Goal: Communication & Community: Participate in discussion

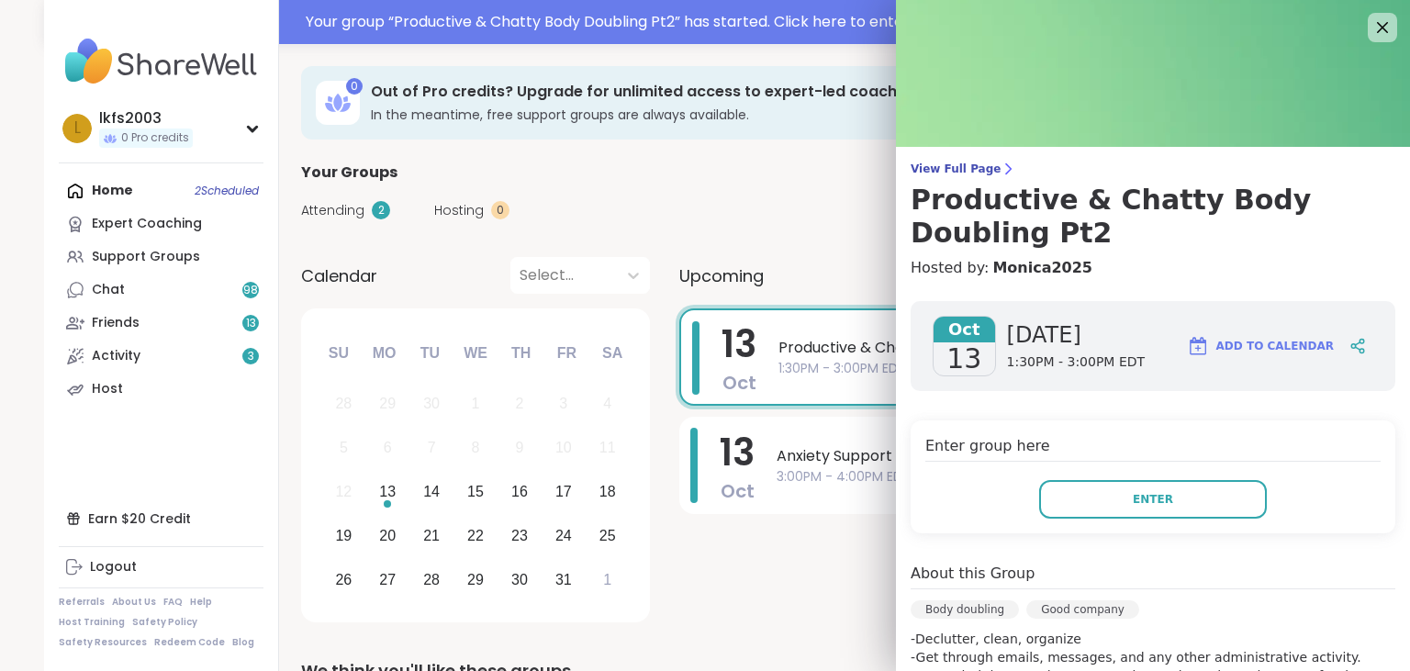
click at [1127, 505] on button "Enter" at bounding box center [1153, 499] width 228 height 39
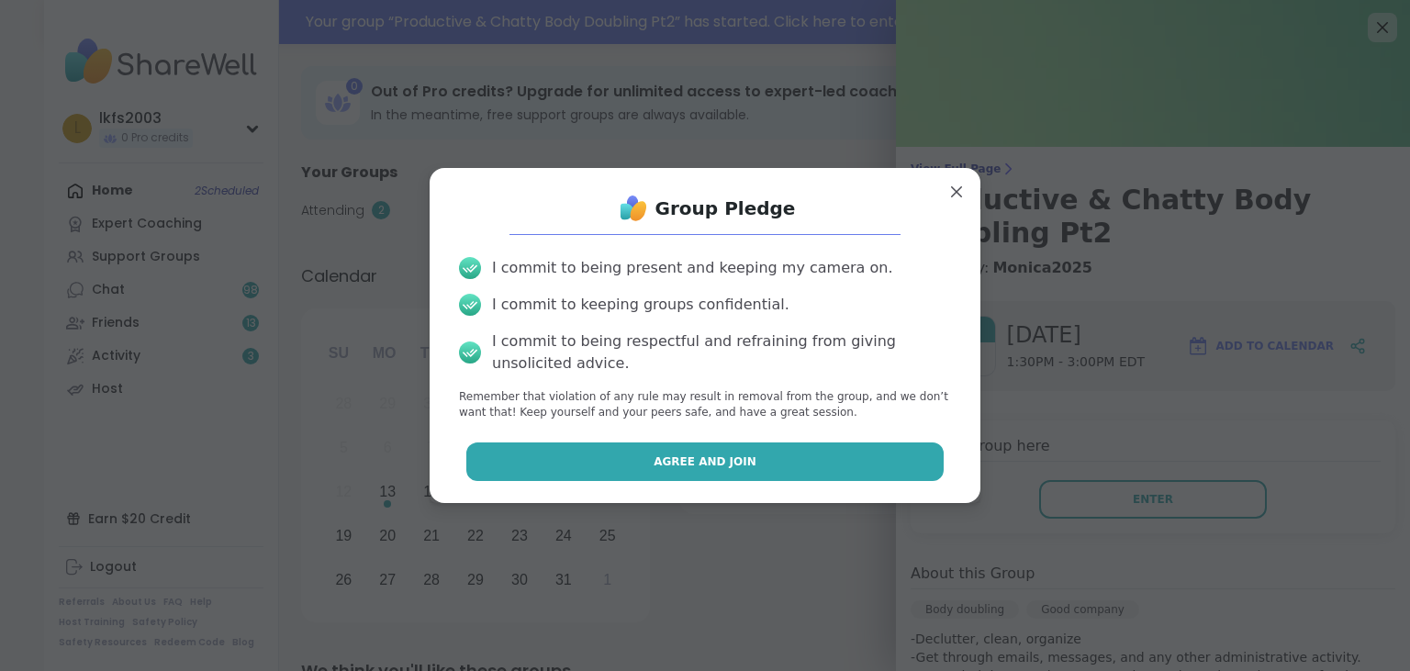
click at [938, 451] on button "Agree and Join" at bounding box center [705, 461] width 478 height 39
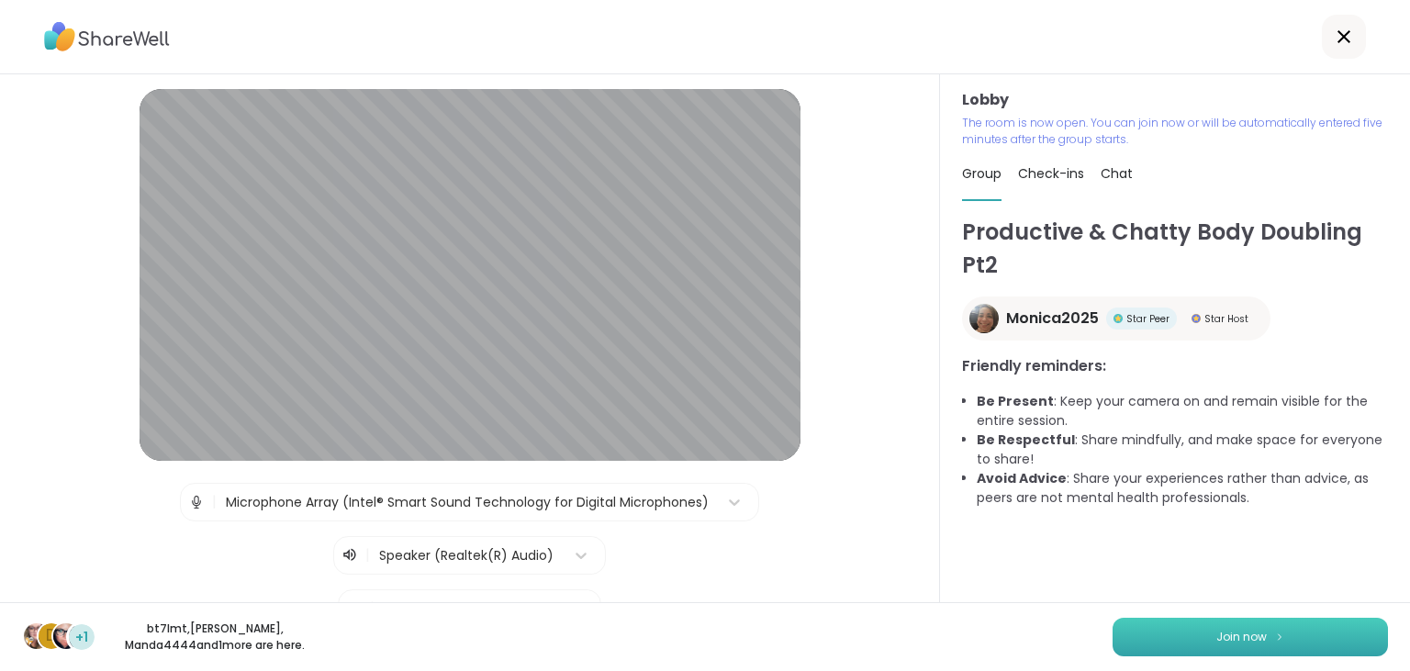
click at [1290, 627] on button "Join now" at bounding box center [1249, 637] width 275 height 39
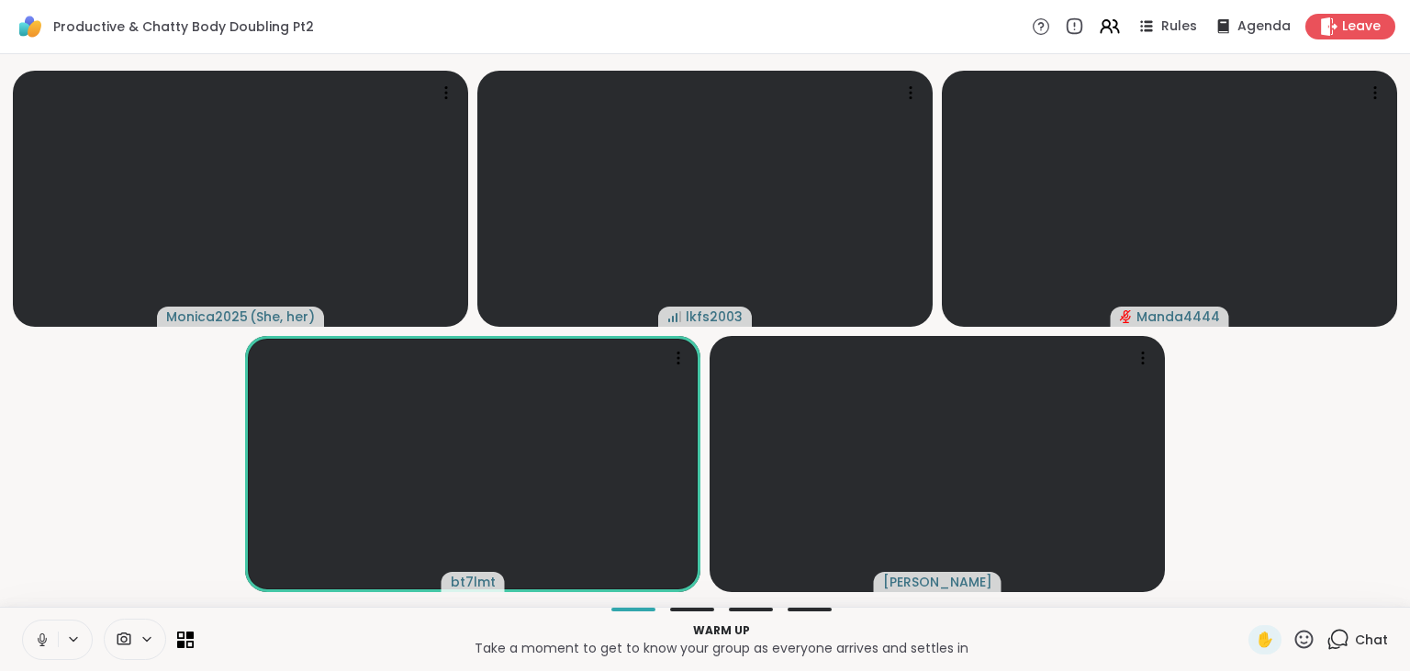
click at [44, 637] on icon at bounding box center [41, 637] width 5 height 8
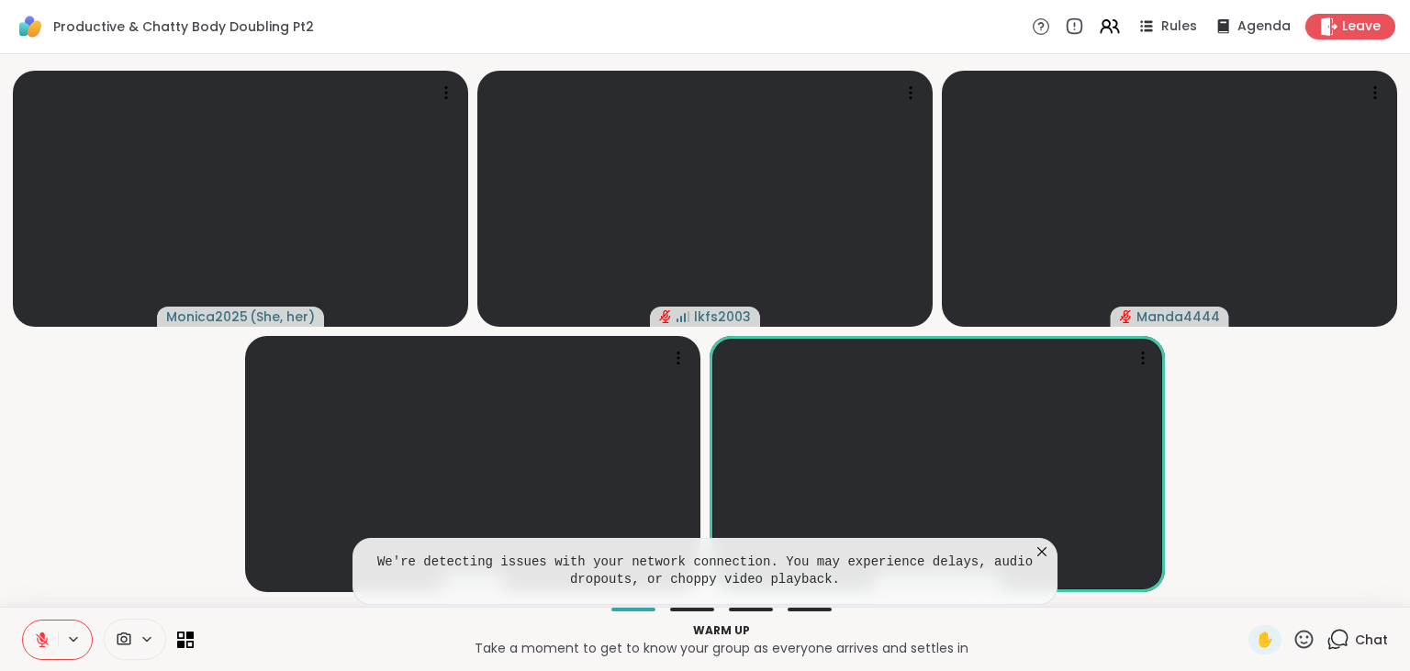
click at [1049, 550] on icon at bounding box center [1041, 551] width 18 height 18
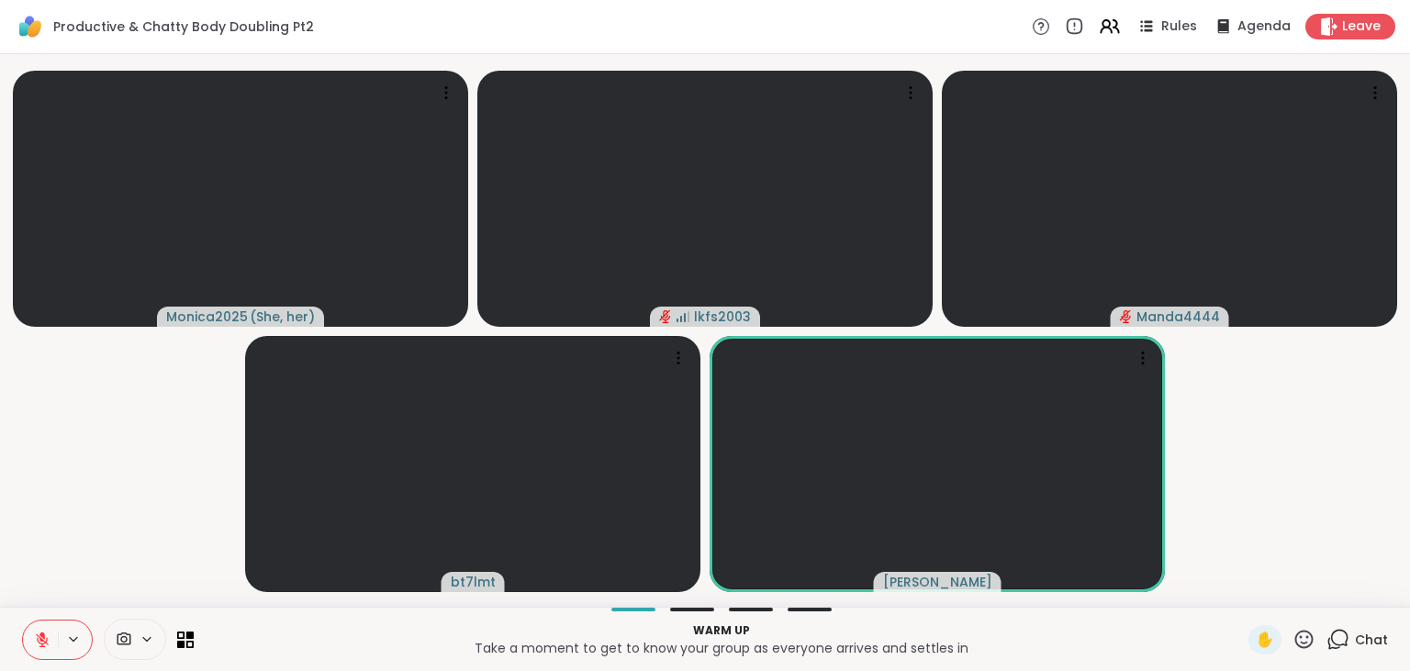
click at [1295, 652] on div "✋" at bounding box center [1281, 639] width 67 height 29
click at [1312, 644] on icon at bounding box center [1304, 639] width 18 height 18
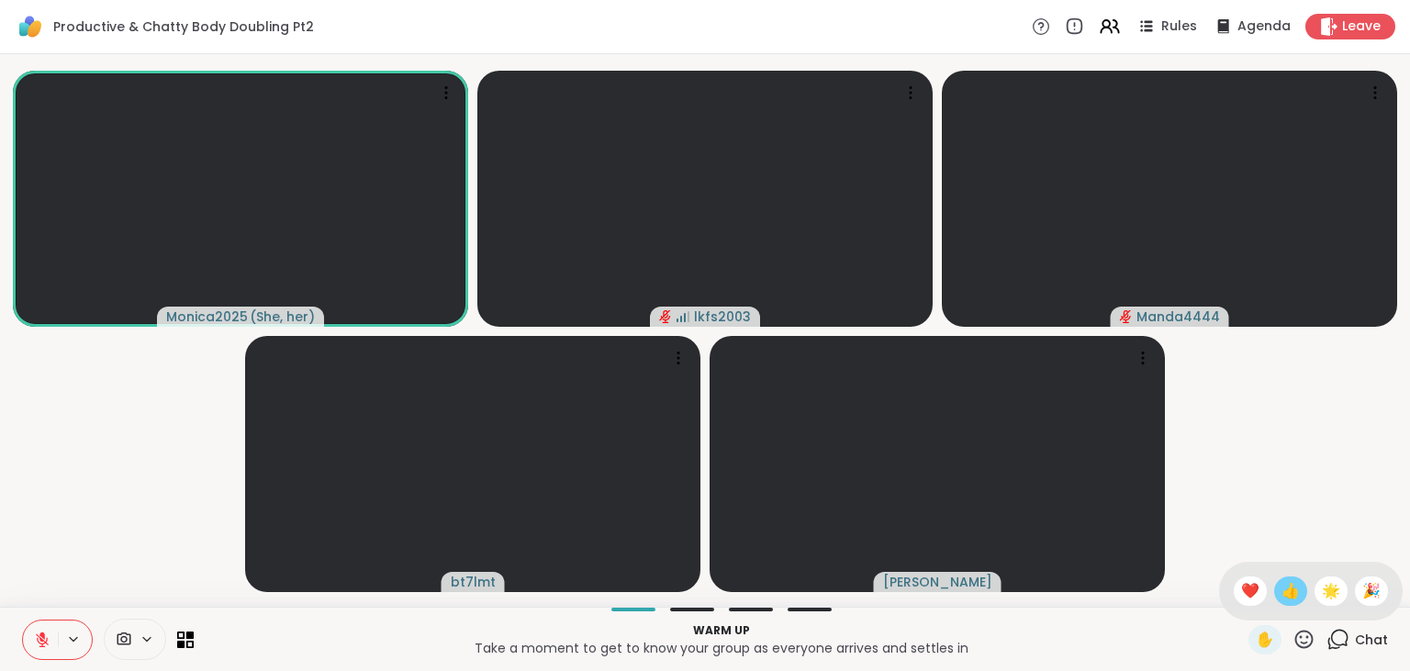
click at [1287, 579] on div "👍" at bounding box center [1290, 590] width 33 height 29
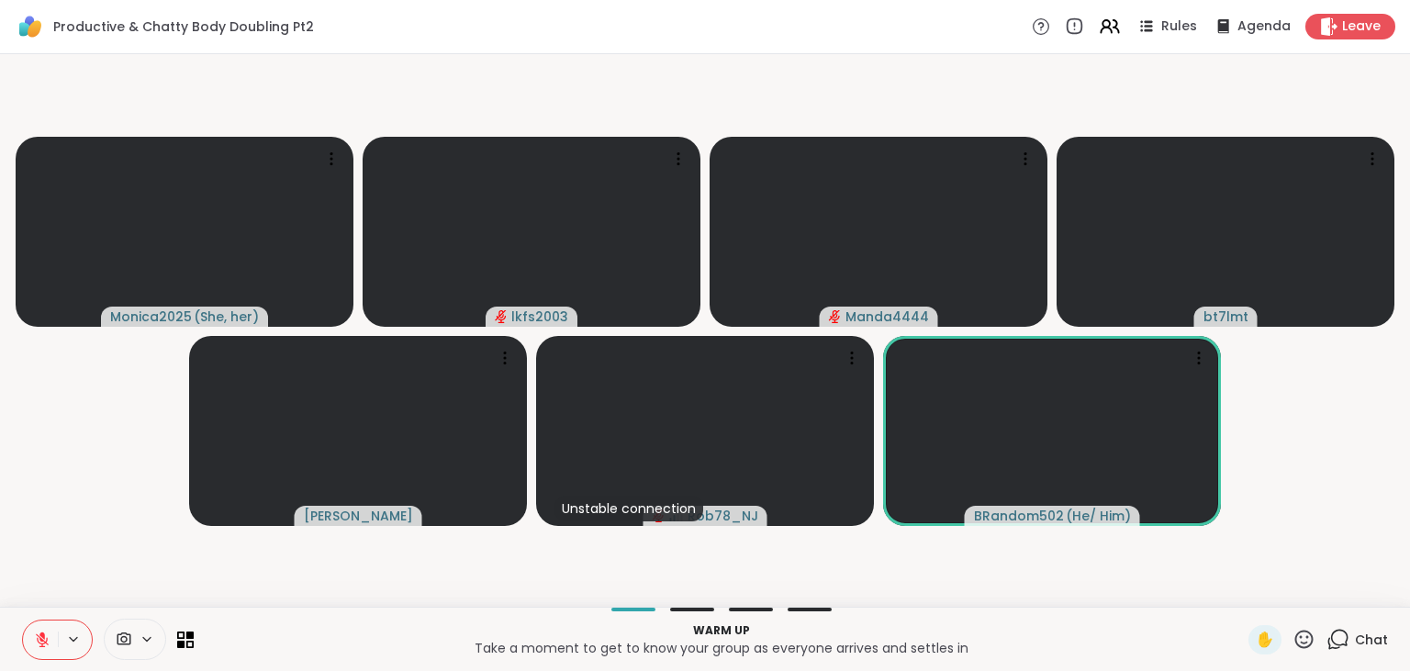
click at [1299, 635] on icon at bounding box center [1304, 639] width 18 height 18
click at [1274, 600] on div "👍" at bounding box center [1290, 590] width 33 height 29
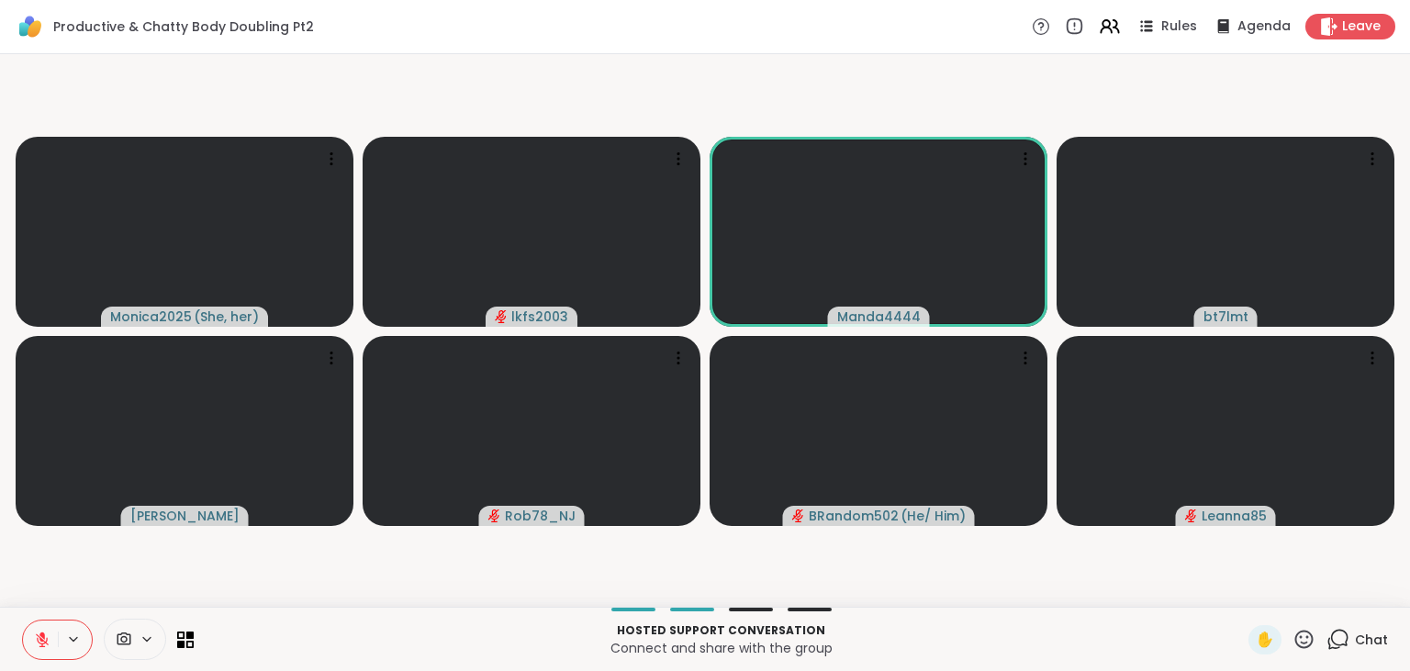
click at [30, 647] on button at bounding box center [40, 639] width 35 height 39
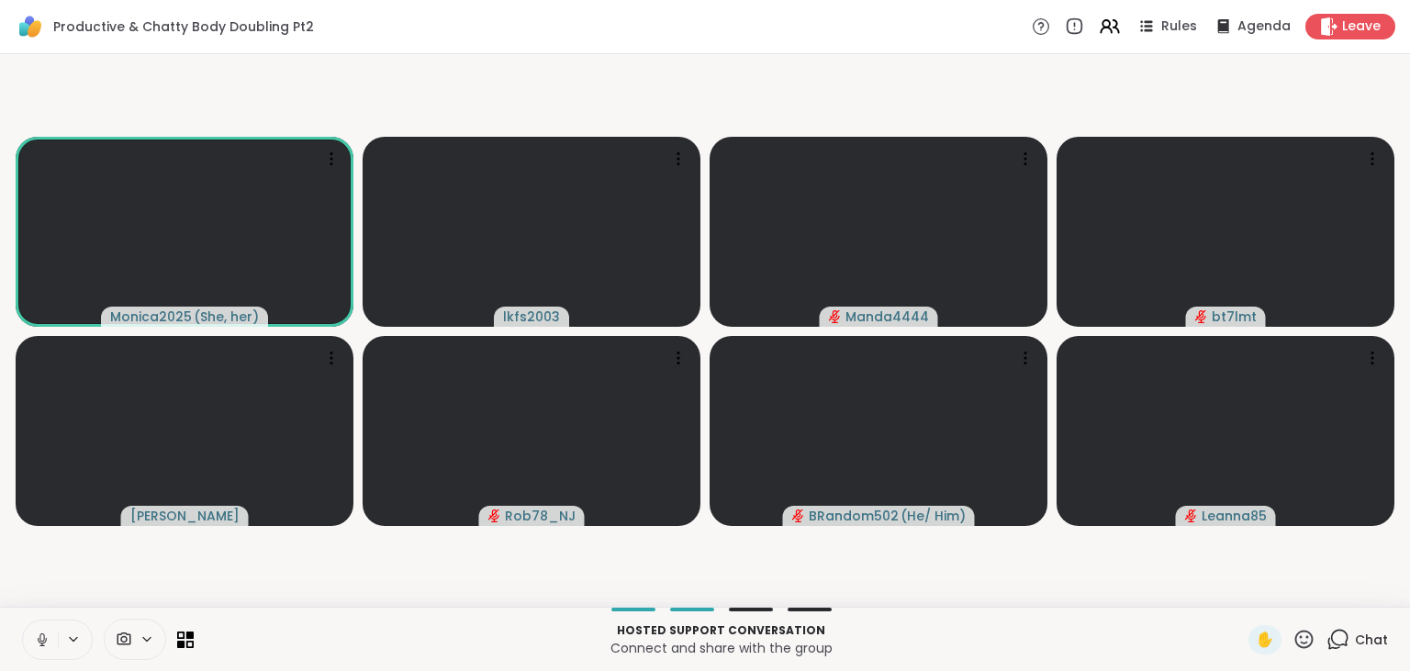
click at [41, 630] on button at bounding box center [40, 639] width 35 height 39
click at [39, 652] on button at bounding box center [40, 639] width 35 height 39
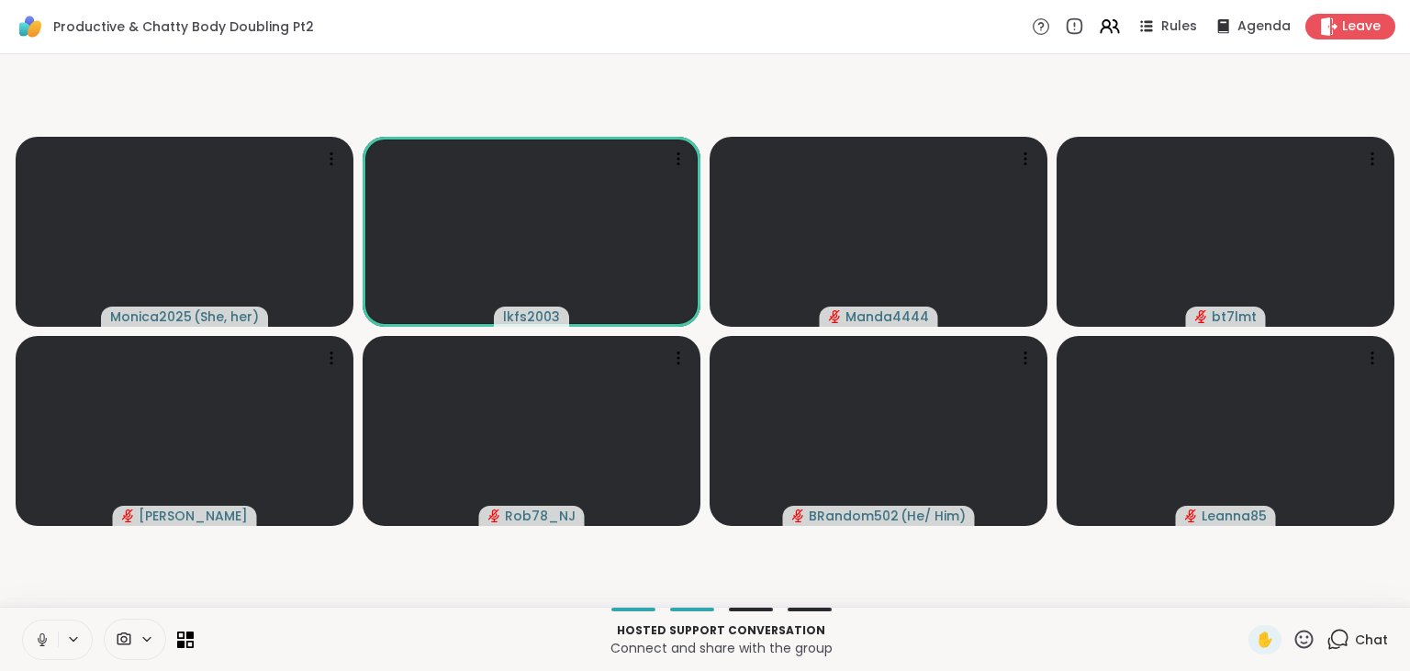
click at [42, 657] on button at bounding box center [40, 639] width 35 height 39
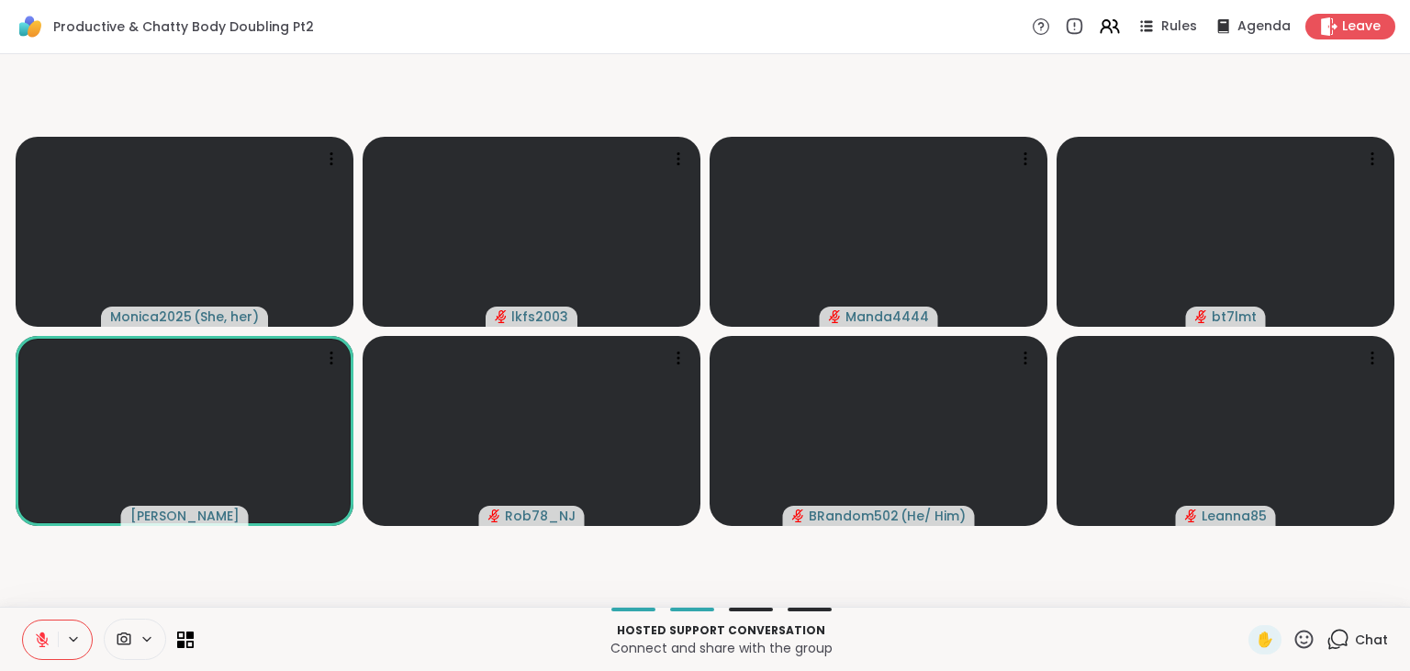
click at [40, 638] on icon at bounding box center [42, 639] width 13 height 13
click at [1264, 634] on span "✋" at bounding box center [1264, 640] width 18 height 22
click at [39, 651] on button at bounding box center [40, 639] width 35 height 39
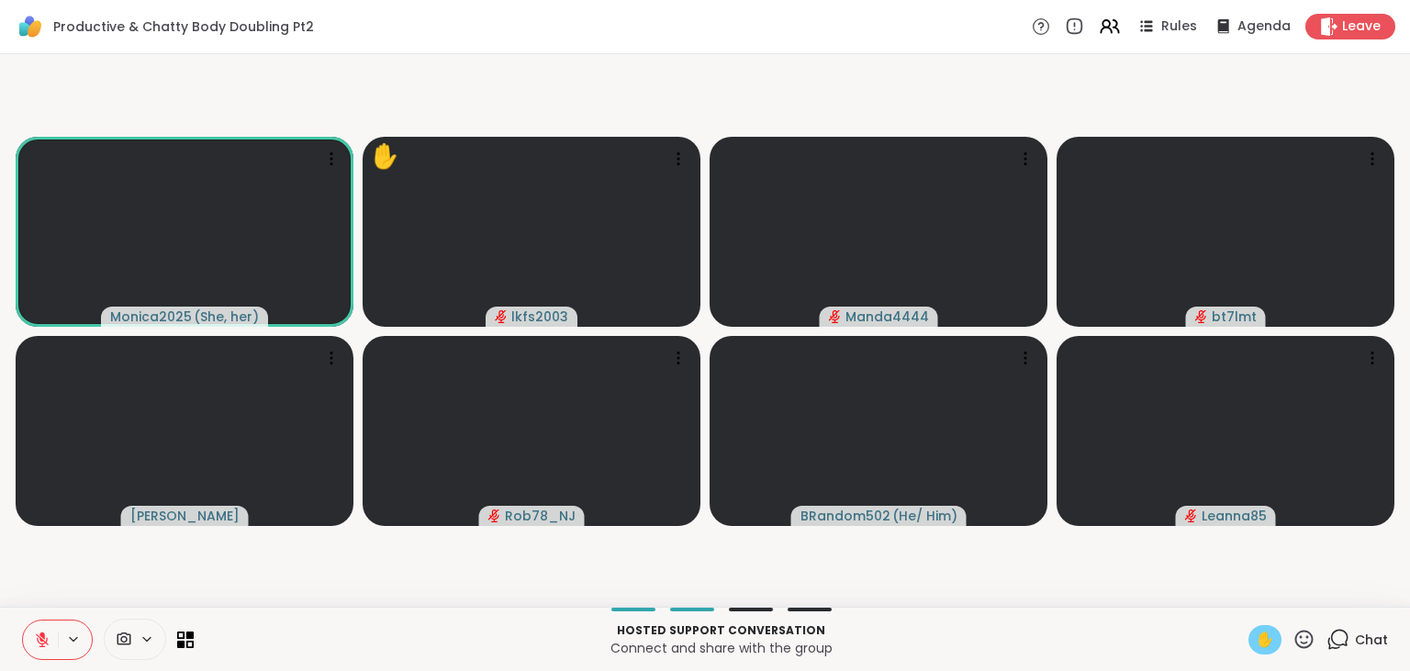
click at [38, 632] on icon at bounding box center [42, 639] width 17 height 17
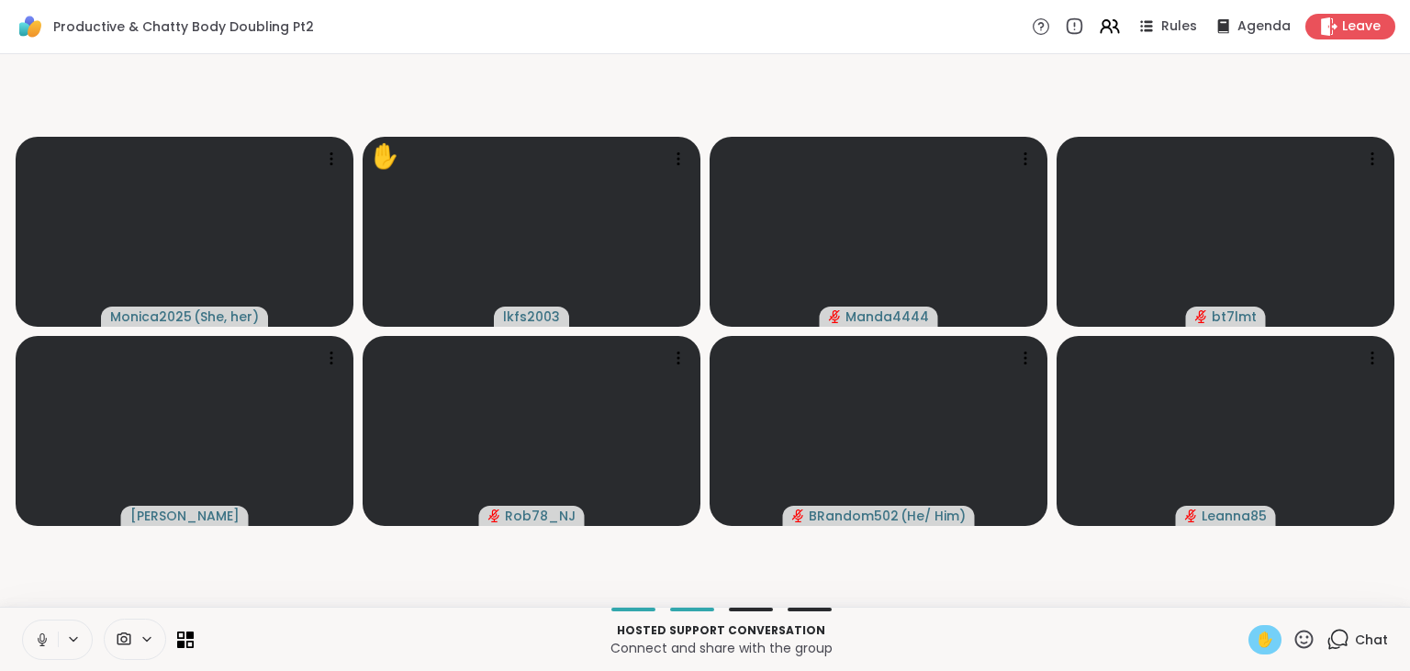
click at [1263, 645] on span "✋" at bounding box center [1264, 640] width 18 height 22
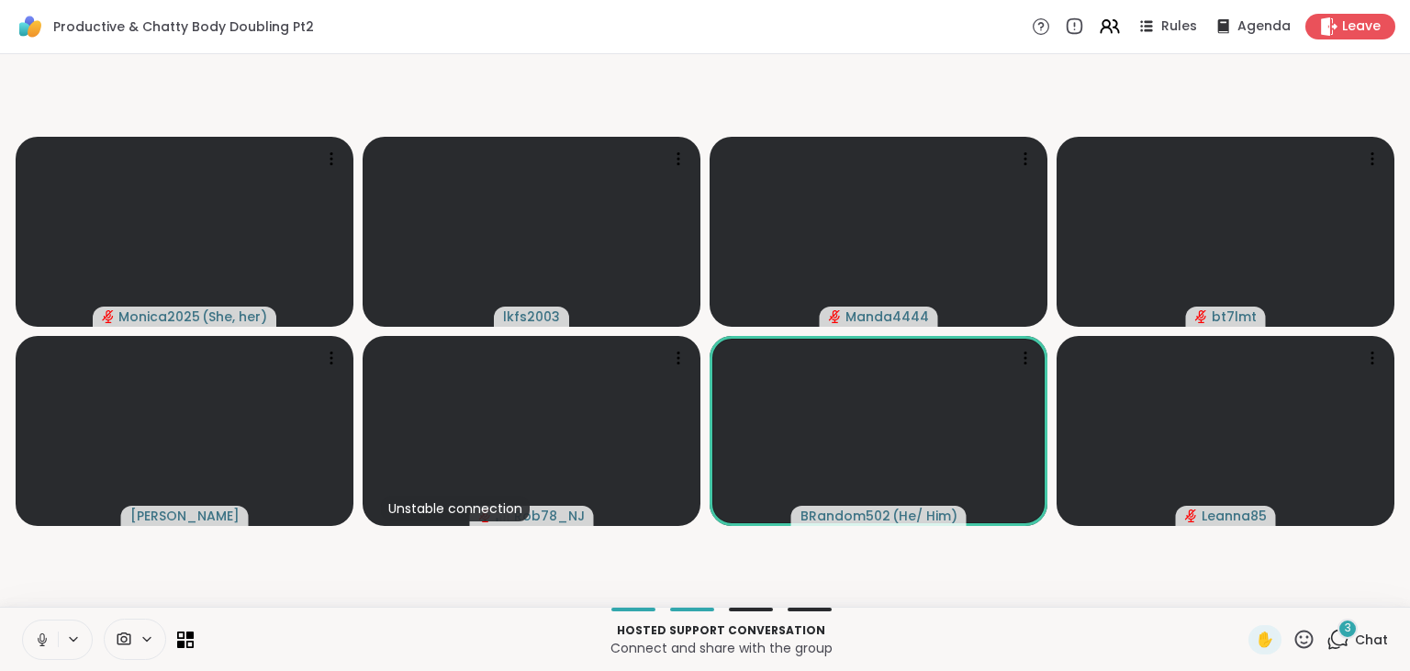
click at [1301, 646] on icon at bounding box center [1304, 639] width 18 height 18
click at [1251, 582] on span "❤️" at bounding box center [1250, 591] width 18 height 22
click at [1250, 582] on video-player-container "Monica2025 ( She, her ) ❤️ lkfs2003 ❤️ ❤️ ❤️ ❤️ ❤️ ❤️ ❤️ ❤️ ❤️ ❤️ ❤️ ❤️ ❤️ ❤️ ❤…" at bounding box center [705, 330] width 1388 height 538
click at [1261, 644] on span "✋" at bounding box center [1264, 640] width 18 height 22
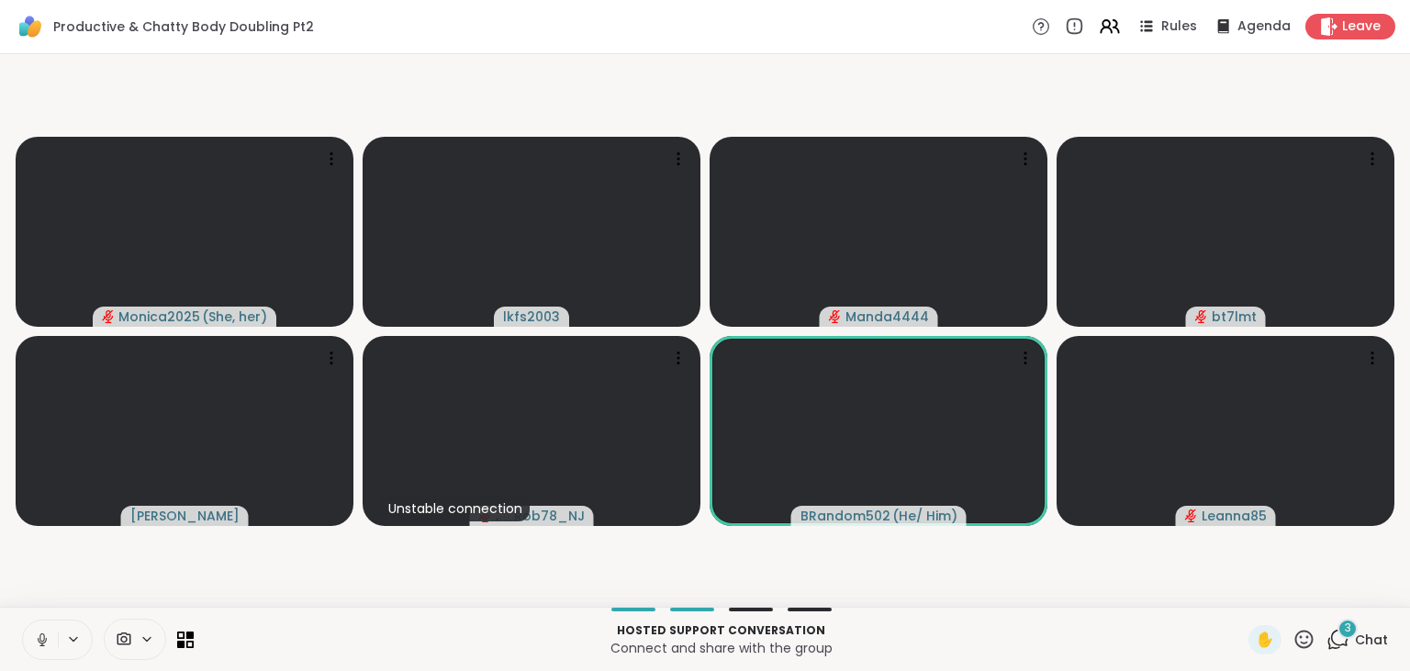
click at [1313, 641] on icon at bounding box center [1304, 639] width 18 height 18
click at [1305, 639] on icon at bounding box center [1303, 639] width 23 height 23
click at [1241, 601] on span "❤️" at bounding box center [1250, 591] width 18 height 22
click at [1313, 634] on icon at bounding box center [1303, 639] width 23 height 23
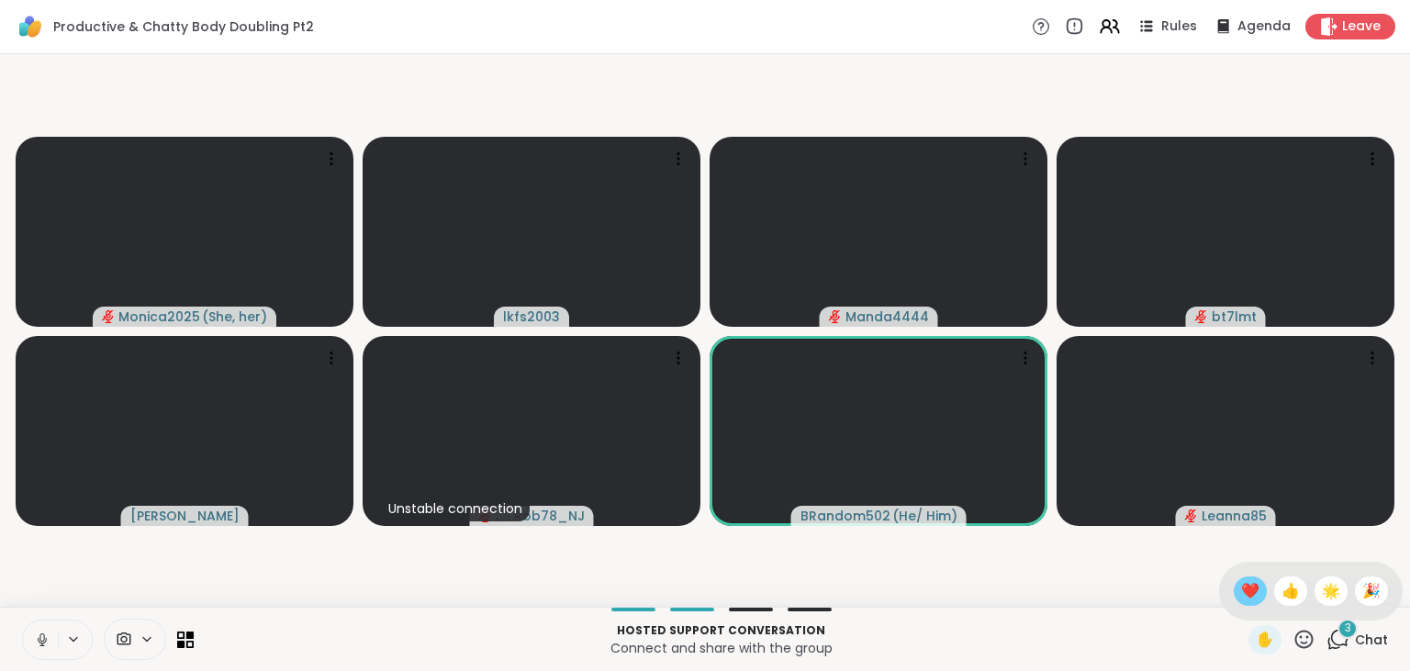
click at [1248, 594] on span "❤️" at bounding box center [1250, 591] width 18 height 22
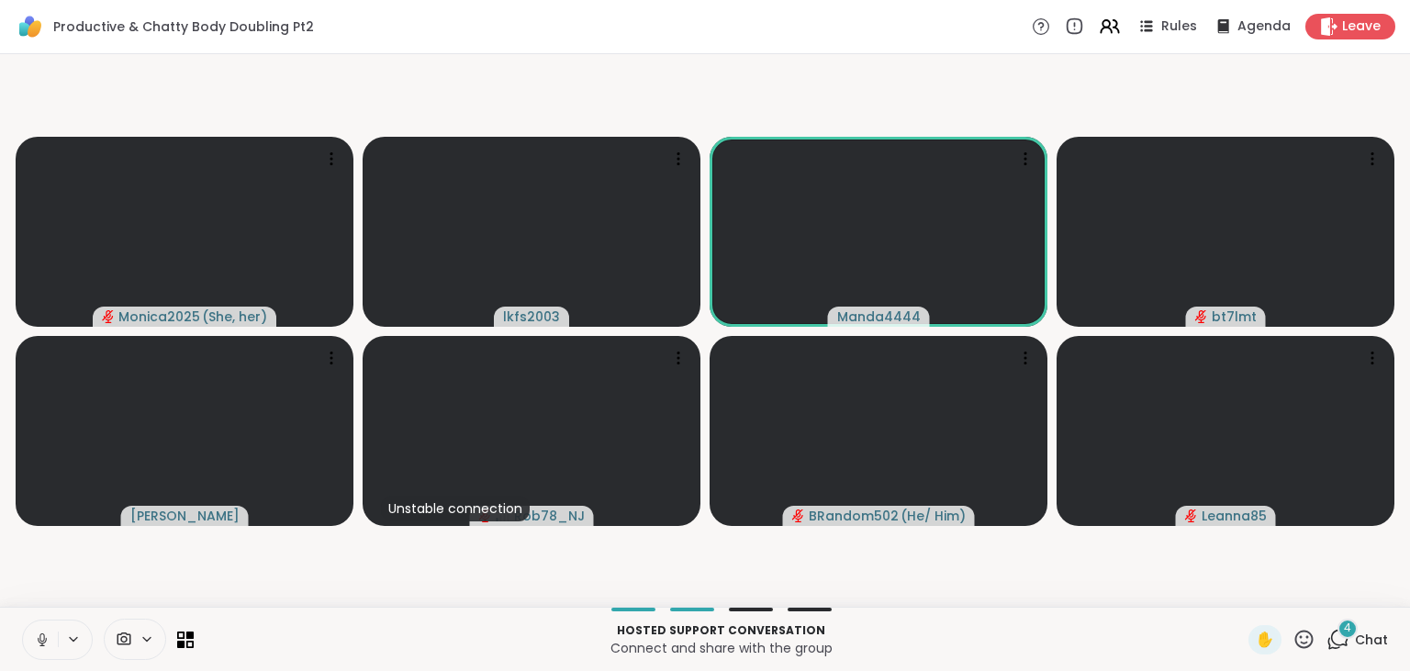
click at [45, 651] on button at bounding box center [40, 639] width 35 height 39
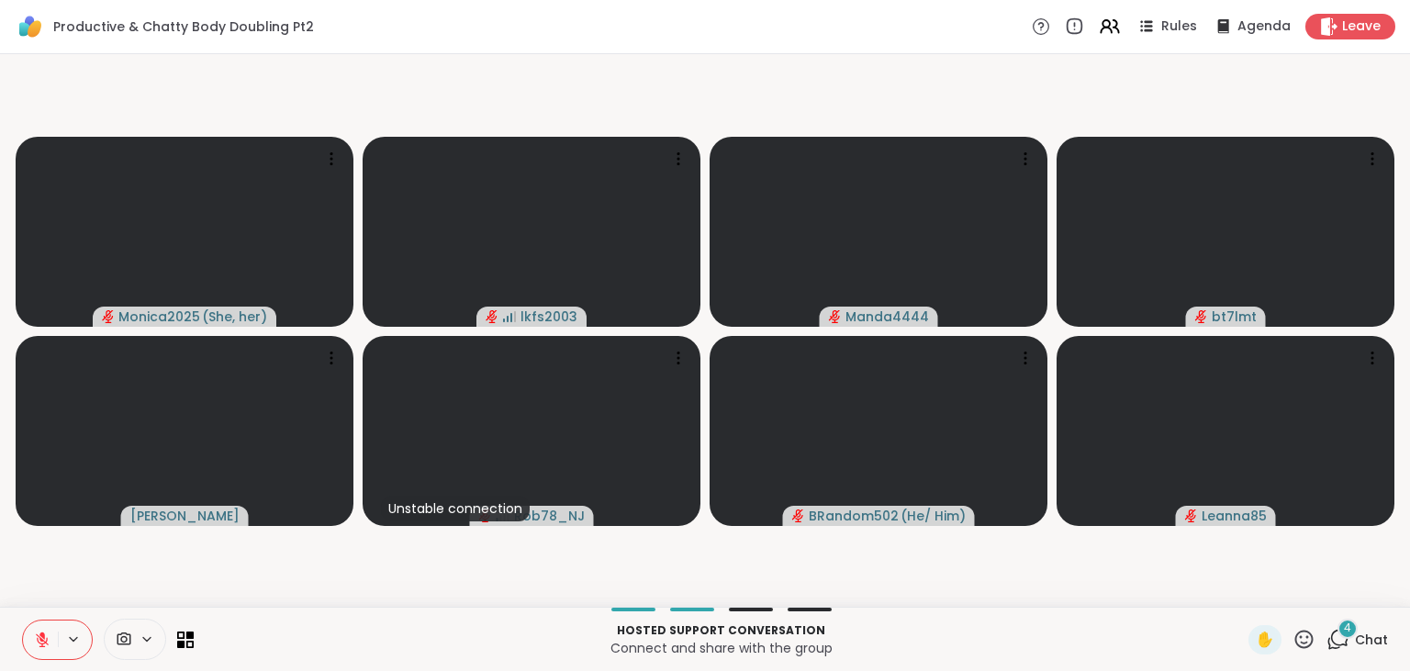
click at [32, 637] on button at bounding box center [40, 639] width 35 height 39
click at [1263, 638] on span "✋" at bounding box center [1264, 640] width 18 height 22
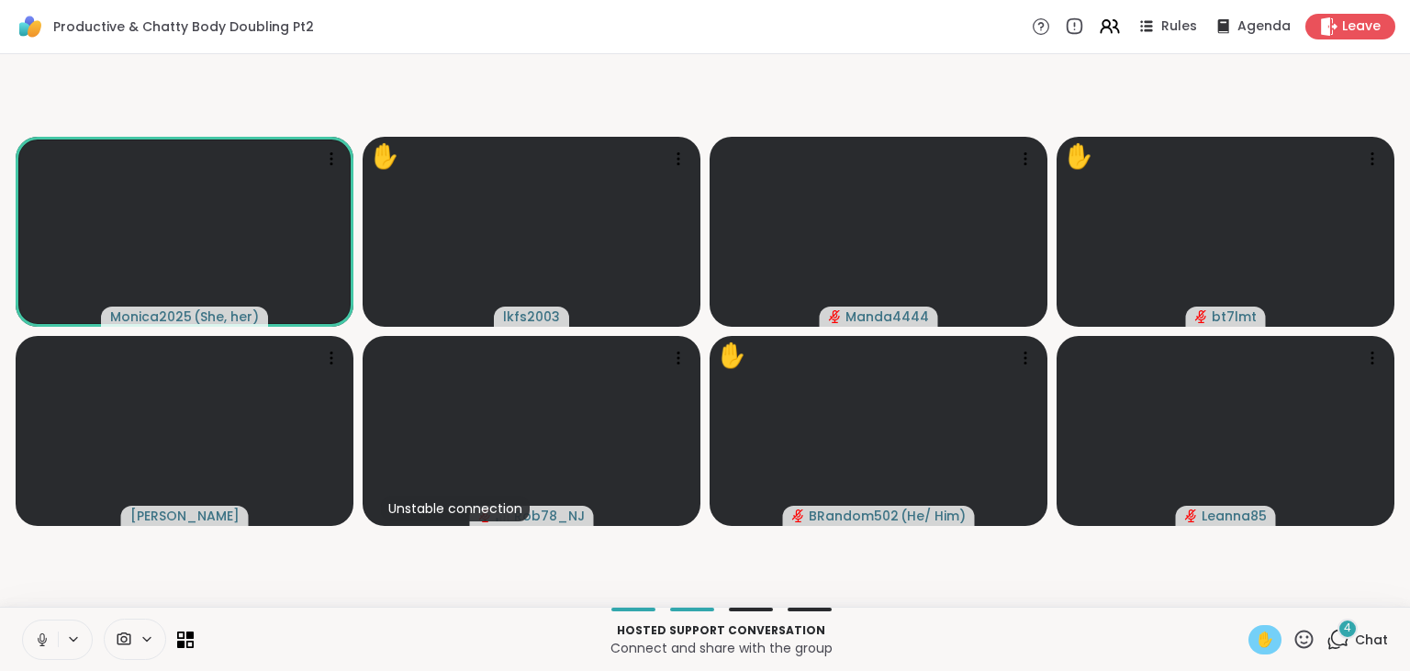
click at [1263, 638] on span "✋" at bounding box center [1264, 640] width 18 height 22
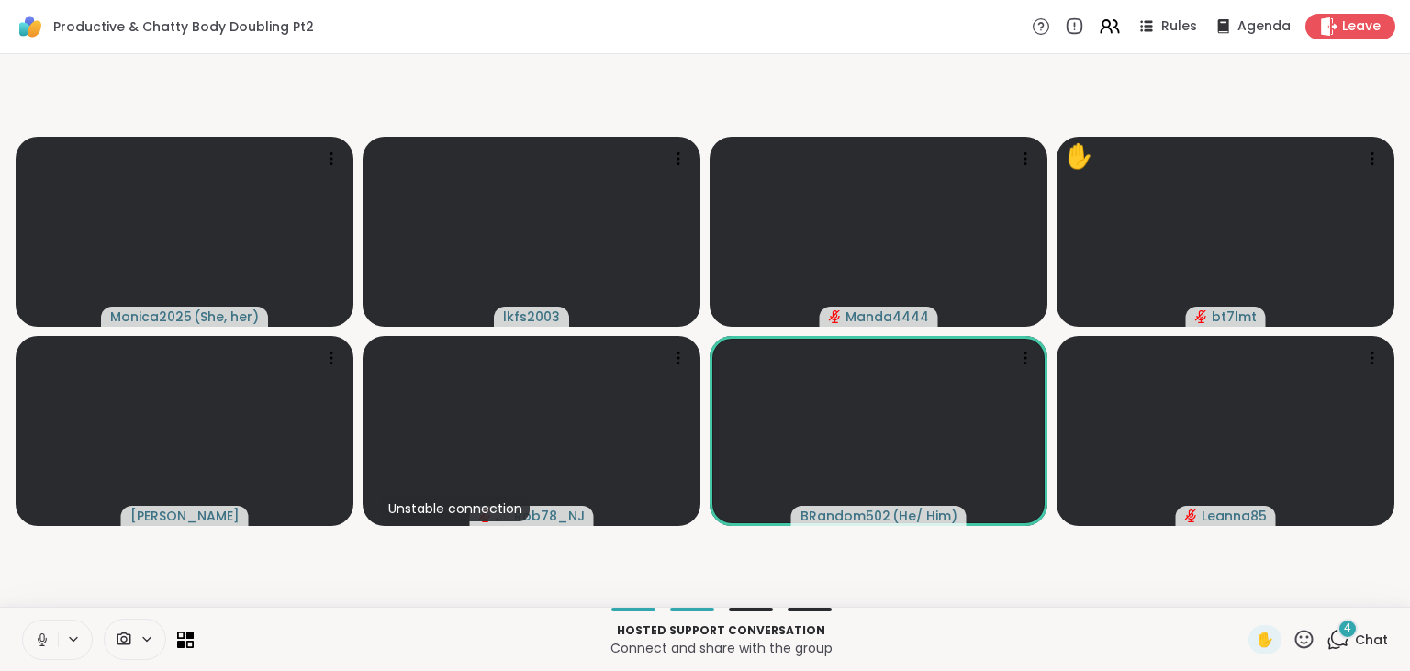
click at [39, 641] on icon at bounding box center [42, 639] width 17 height 17
click at [41, 641] on icon at bounding box center [42, 639] width 13 height 13
click at [1281, 663] on div "Hosted support conversation Connect and share with the group ✋ 4 Chat" at bounding box center [705, 639] width 1410 height 64
click at [1296, 641] on icon at bounding box center [1303, 639] width 23 height 23
click at [1283, 590] on span "👍" at bounding box center [1290, 591] width 18 height 22
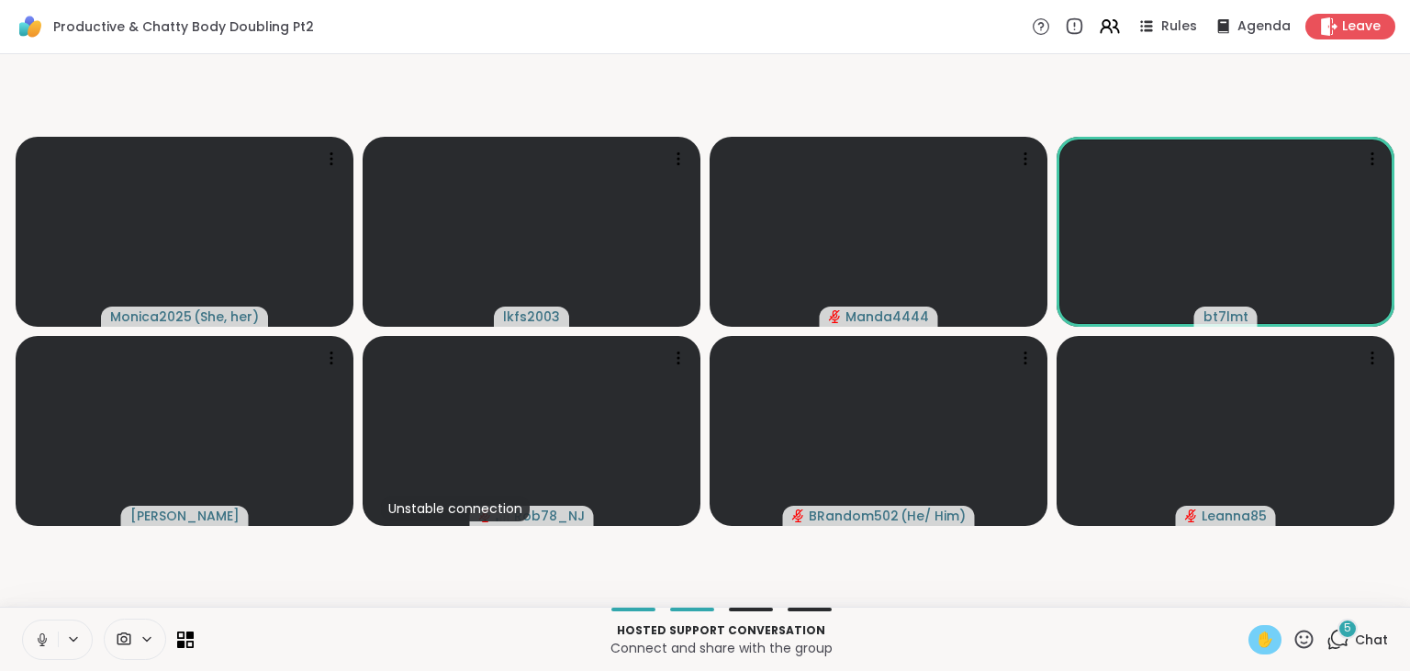
click at [1268, 637] on span "✋" at bounding box center [1264, 640] width 18 height 22
click at [1304, 648] on icon at bounding box center [1304, 639] width 18 height 18
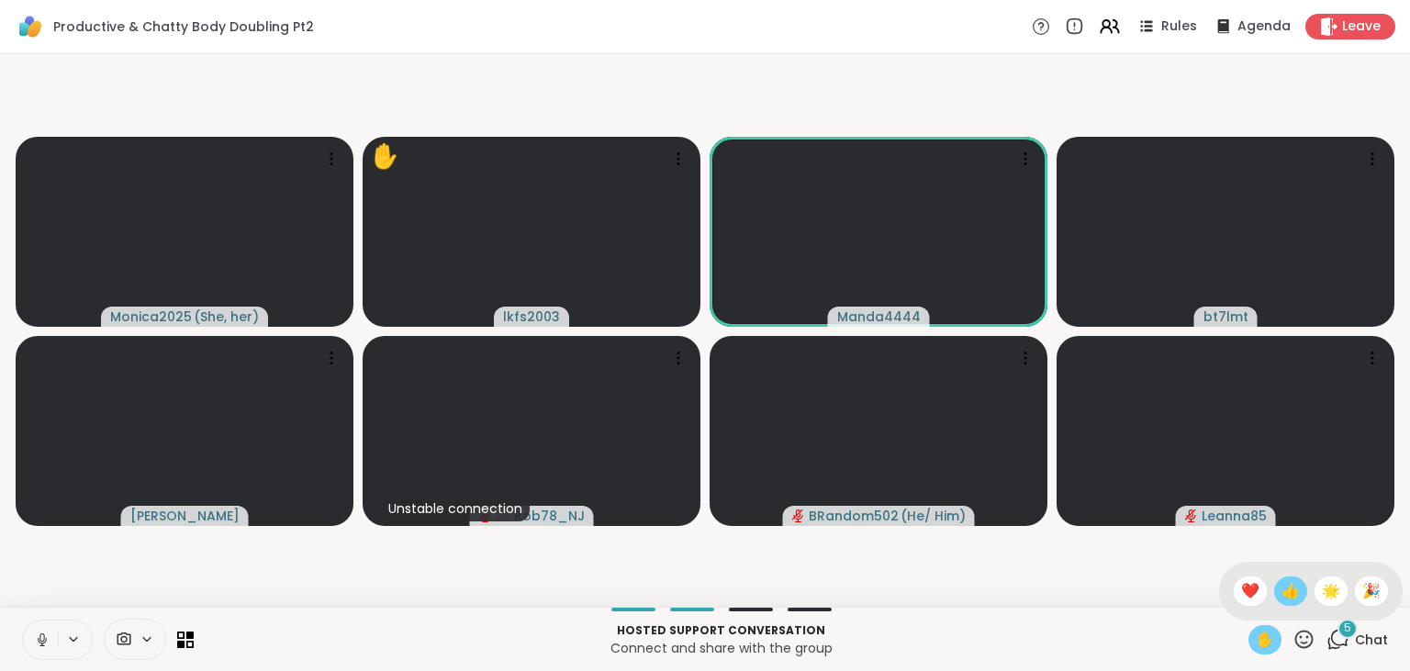
click at [1285, 597] on span "👍" at bounding box center [1290, 591] width 18 height 22
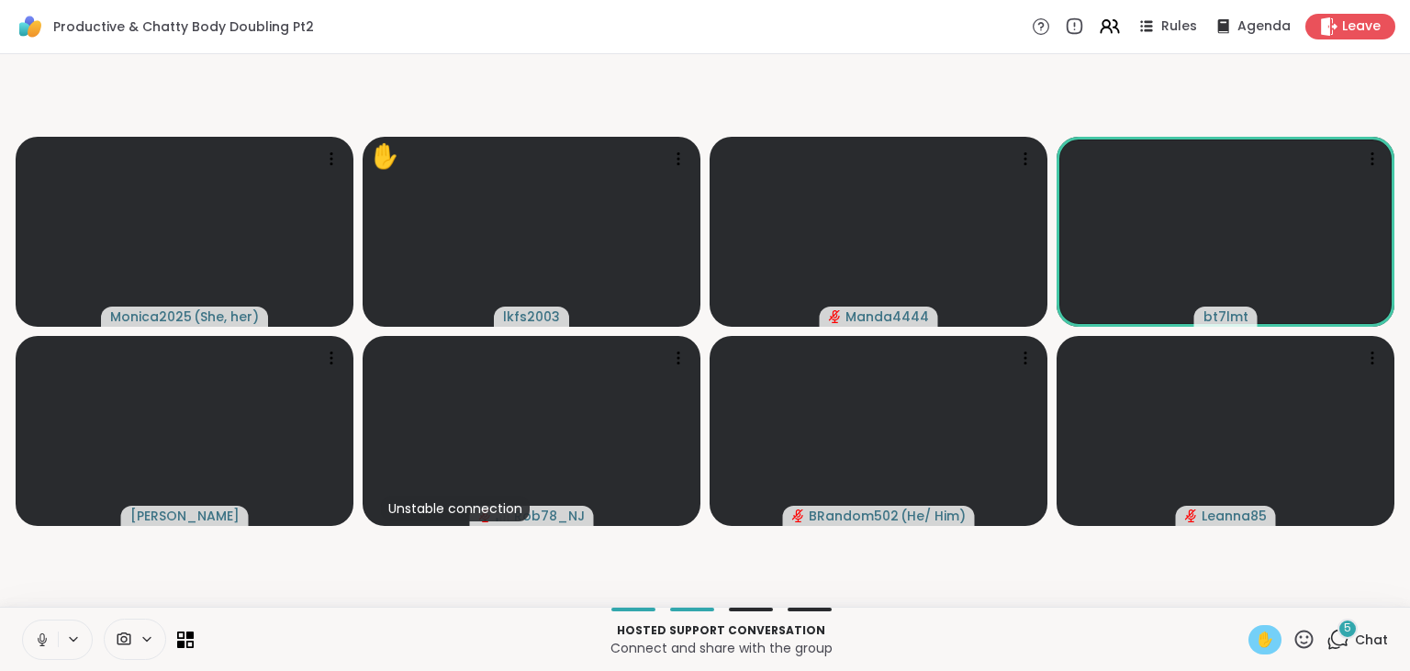
click at [1314, 646] on icon at bounding box center [1303, 639] width 23 height 23
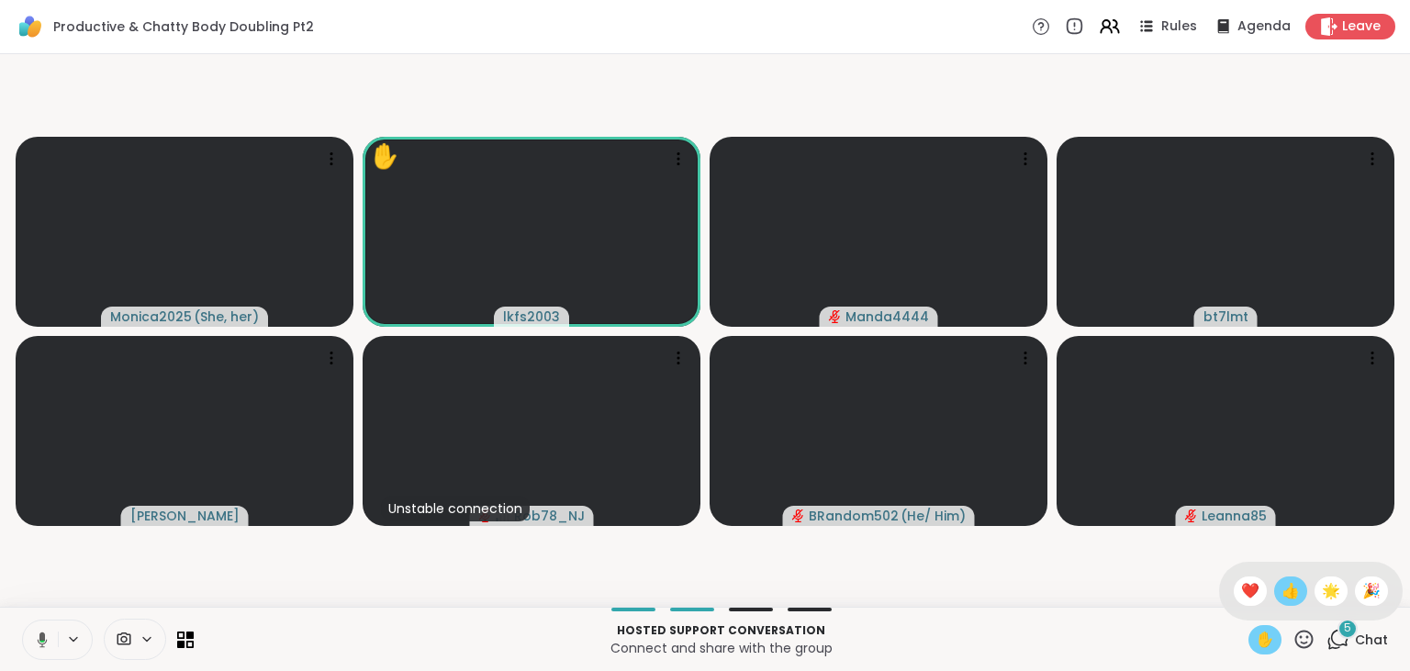
click at [1287, 593] on span "👍" at bounding box center [1290, 591] width 18 height 22
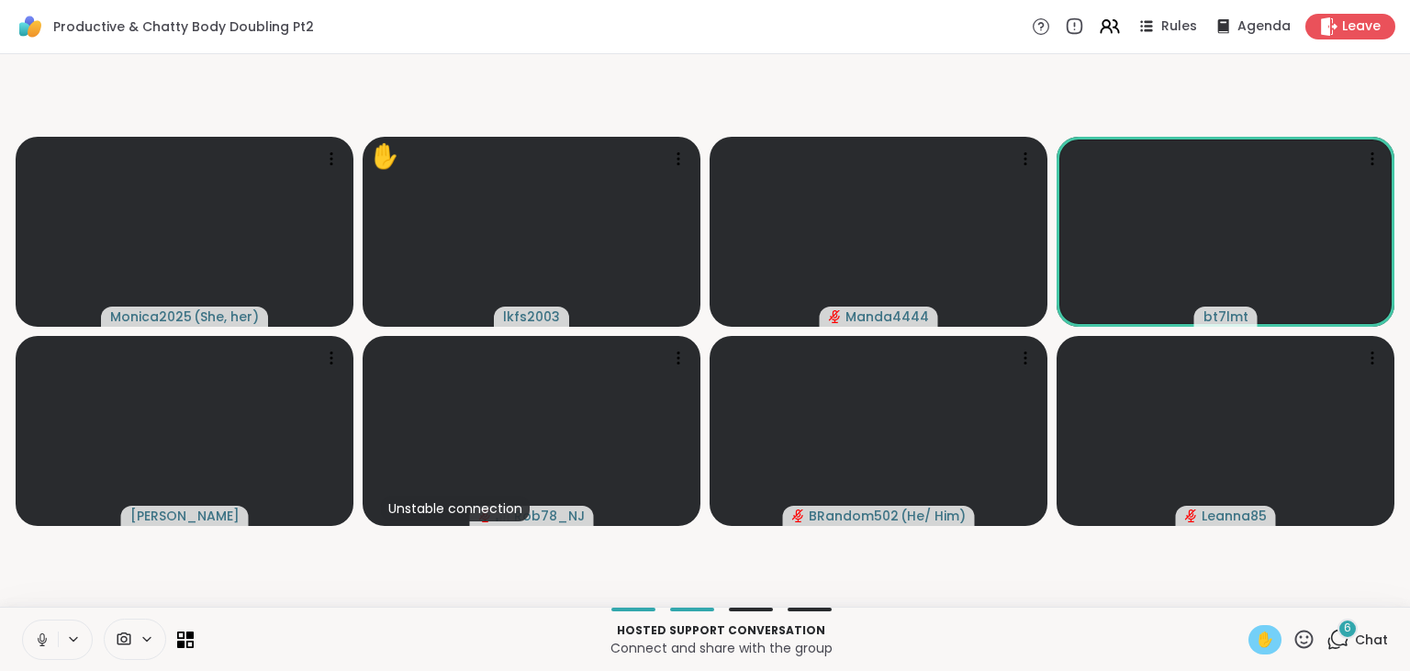
click at [49, 654] on button at bounding box center [40, 639] width 35 height 39
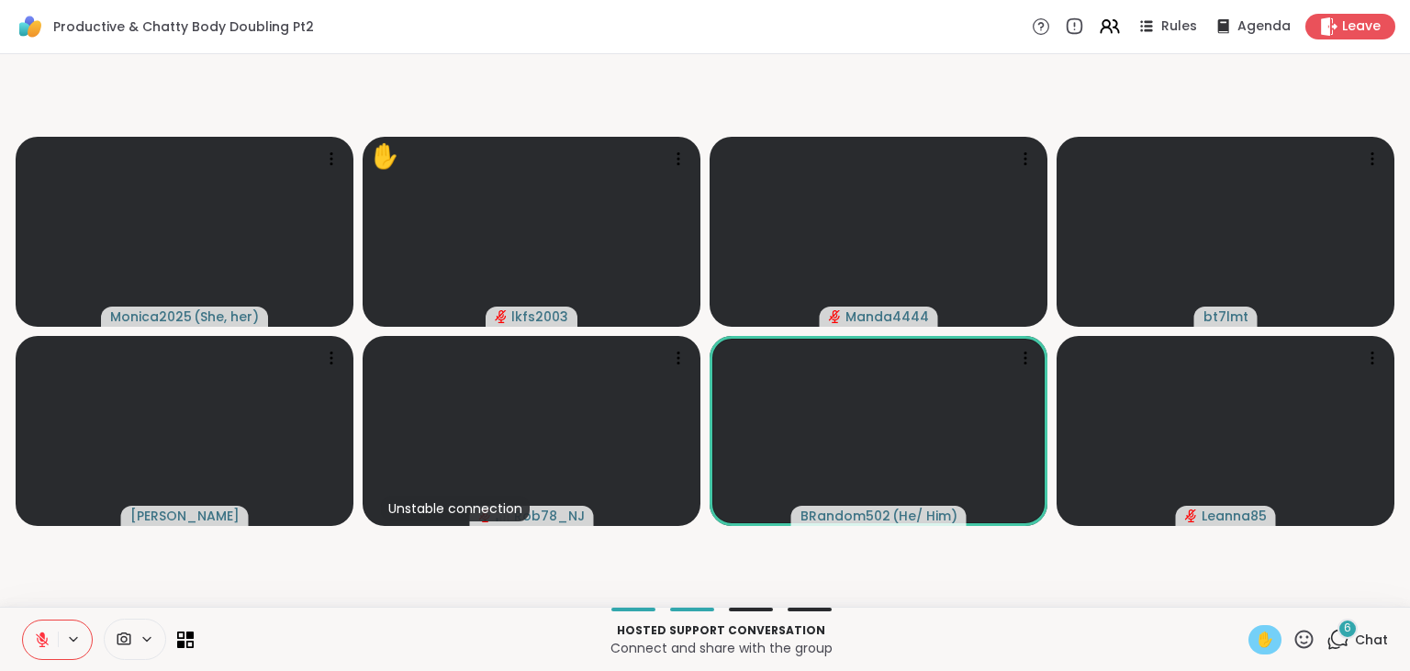
click at [39, 631] on icon at bounding box center [42, 639] width 17 height 17
click at [1267, 630] on span "✋" at bounding box center [1264, 640] width 18 height 22
click at [50, 644] on icon at bounding box center [42, 639] width 17 height 17
click at [39, 644] on icon at bounding box center [42, 639] width 17 height 17
click at [46, 646] on icon at bounding box center [42, 639] width 17 height 17
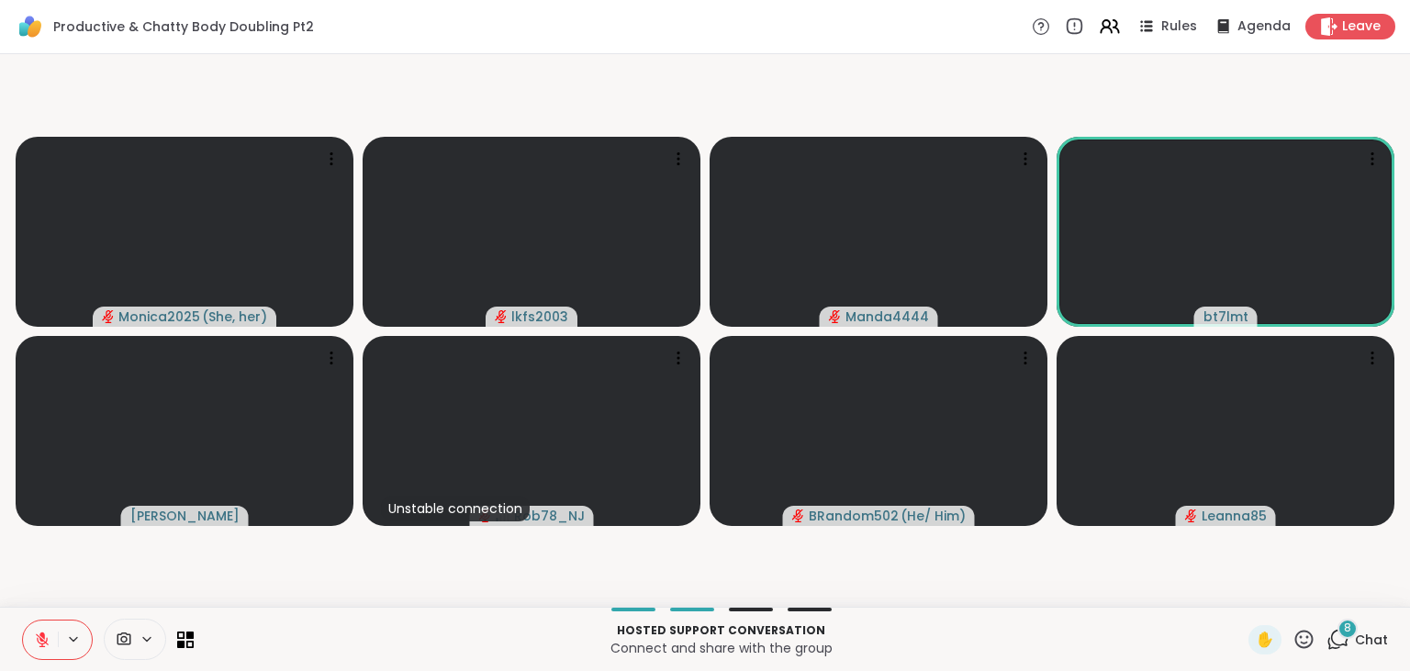
click at [1301, 638] on icon at bounding box center [1304, 639] width 18 height 18
click at [1246, 597] on span "❤️" at bounding box center [1250, 591] width 18 height 22
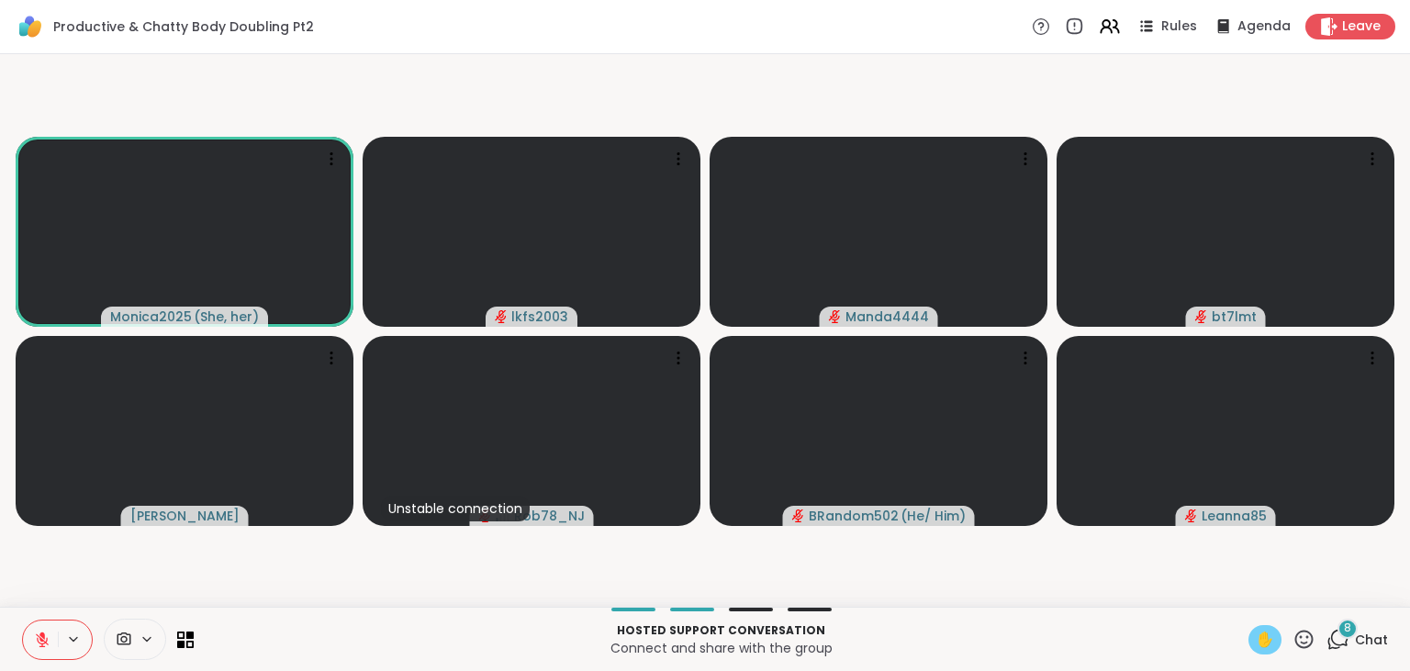
click at [1266, 633] on span "✋" at bounding box center [1264, 640] width 18 height 22
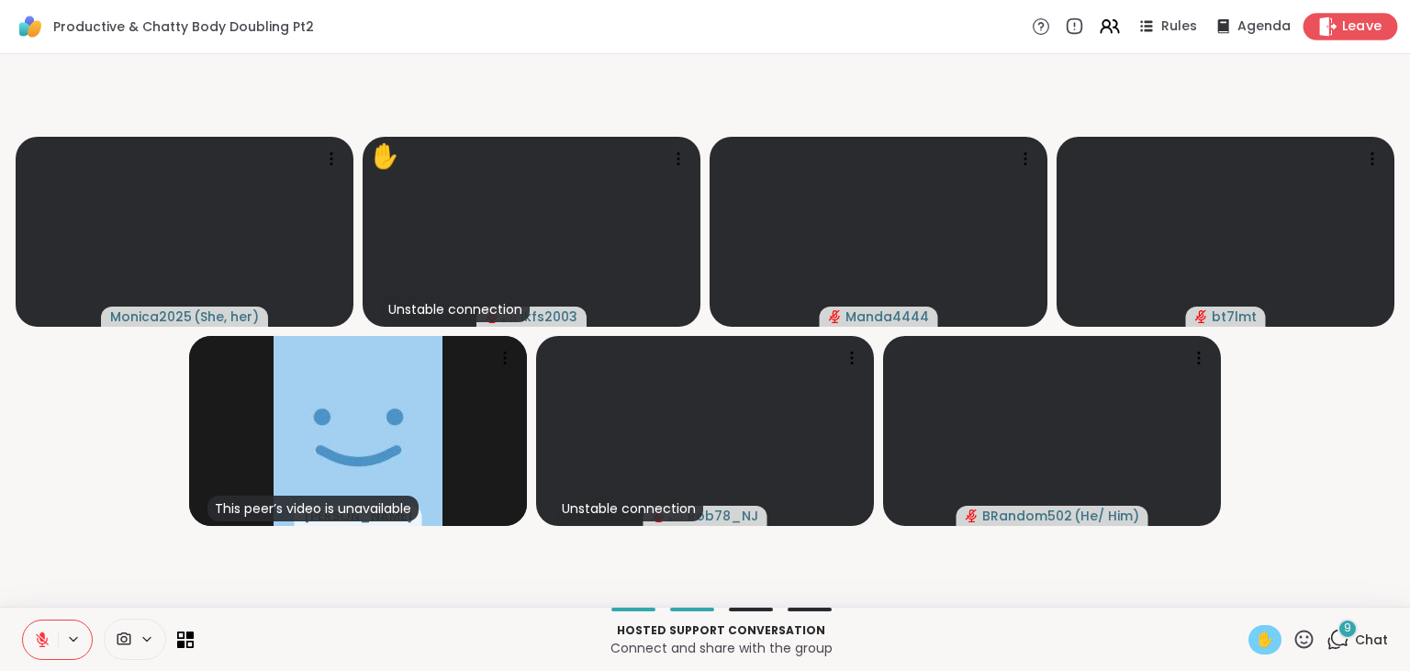
click at [1371, 31] on span "Leave" at bounding box center [1362, 26] width 40 height 19
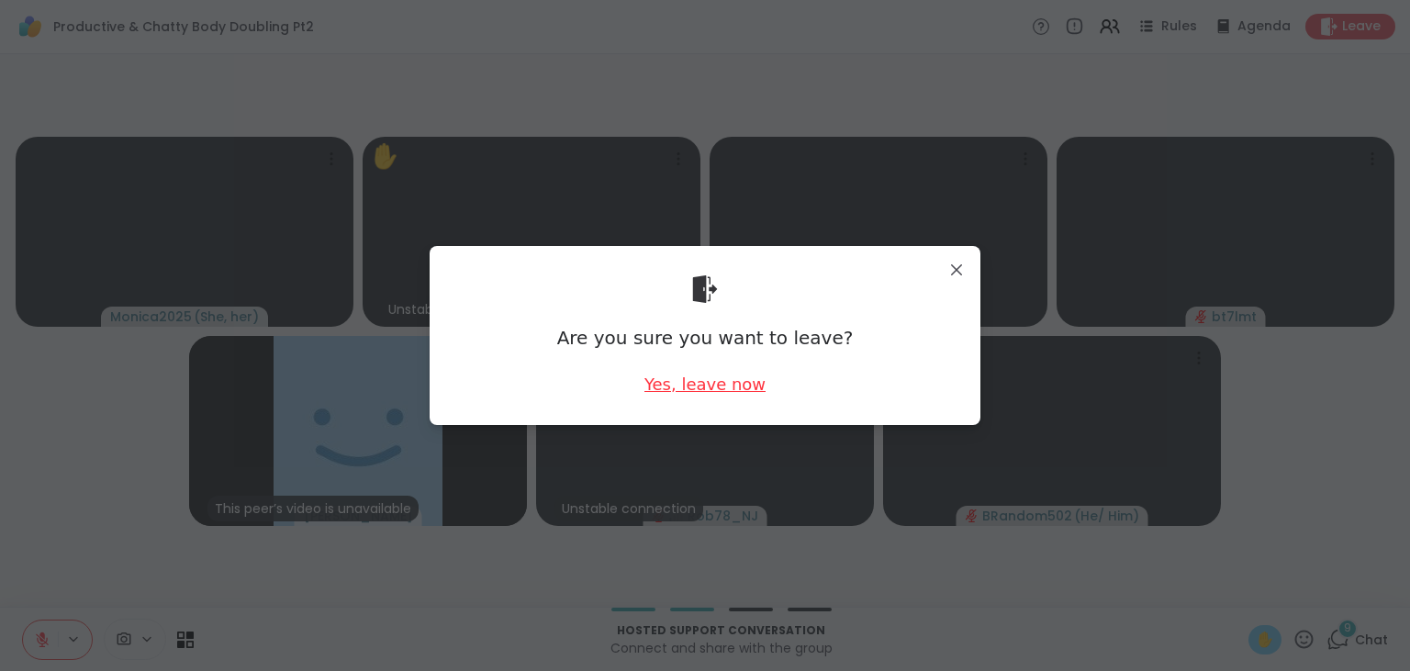
click at [679, 387] on div "Yes, leave now" at bounding box center [704, 384] width 121 height 23
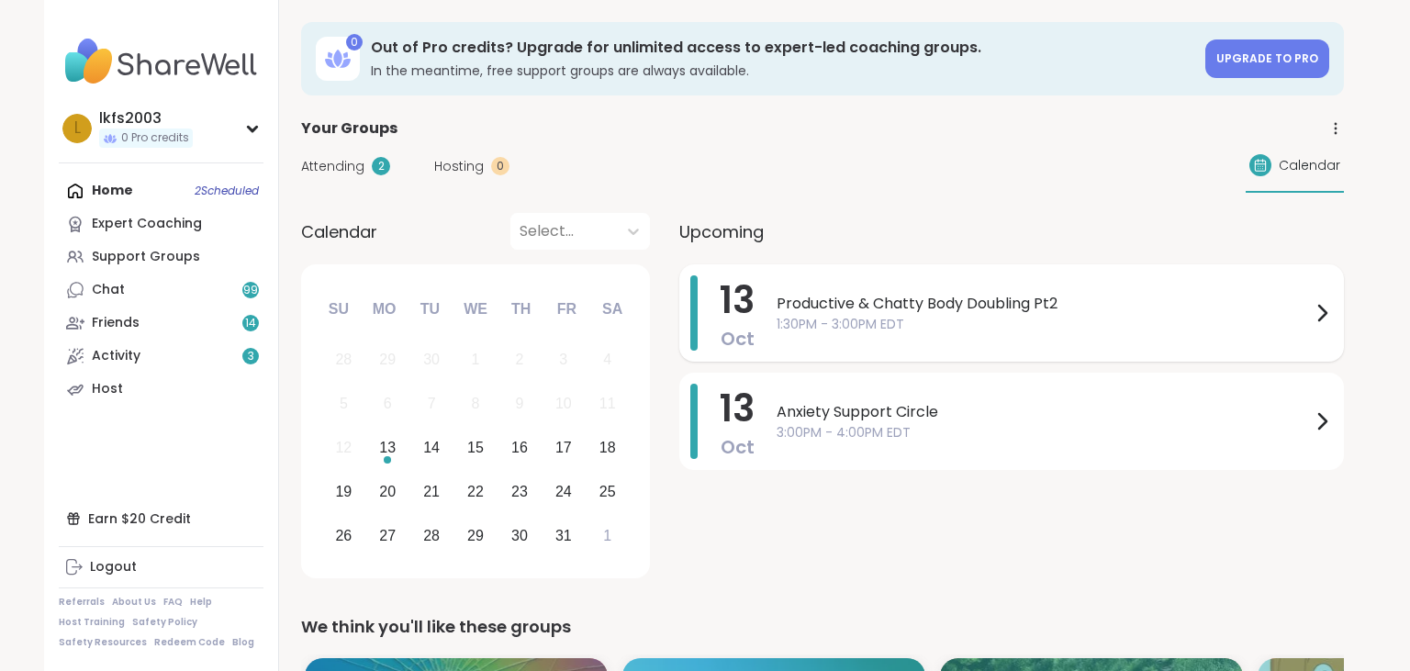
click at [792, 298] on span "Productive & Chatty Body Doubling Pt2" at bounding box center [1043, 304] width 534 height 22
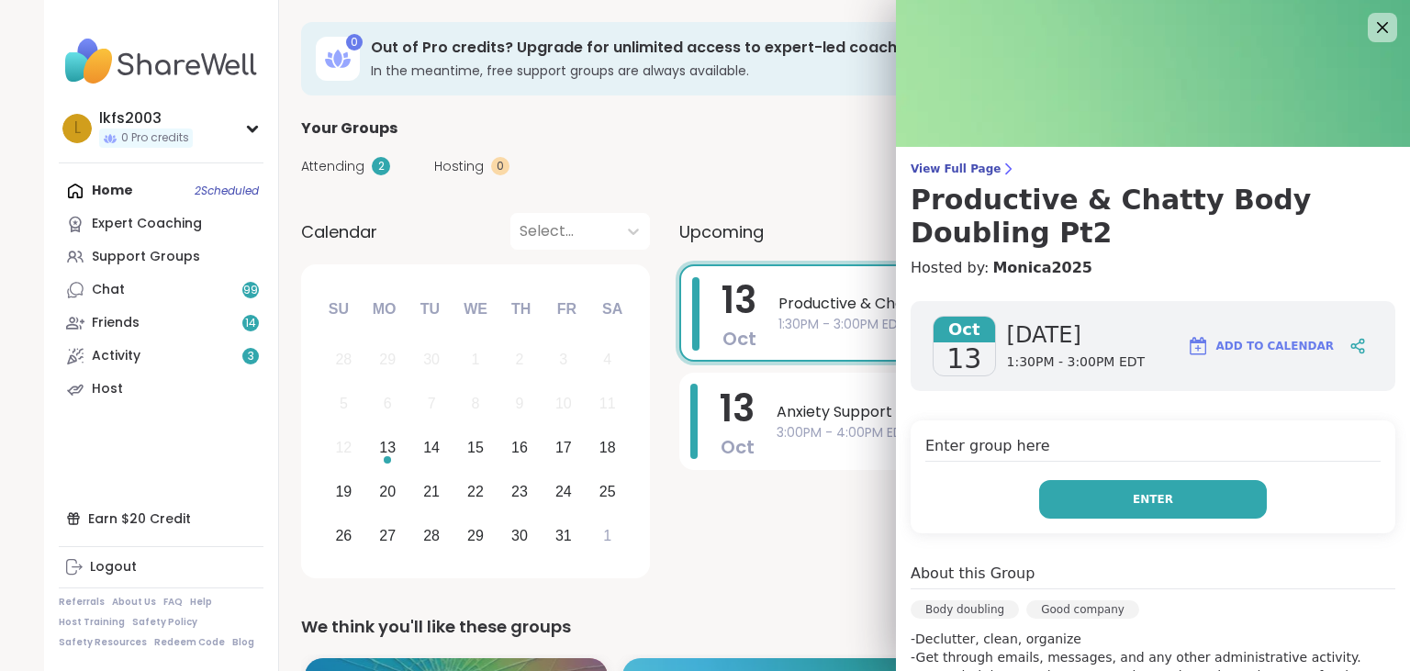
click at [1076, 491] on button "Enter" at bounding box center [1153, 499] width 228 height 39
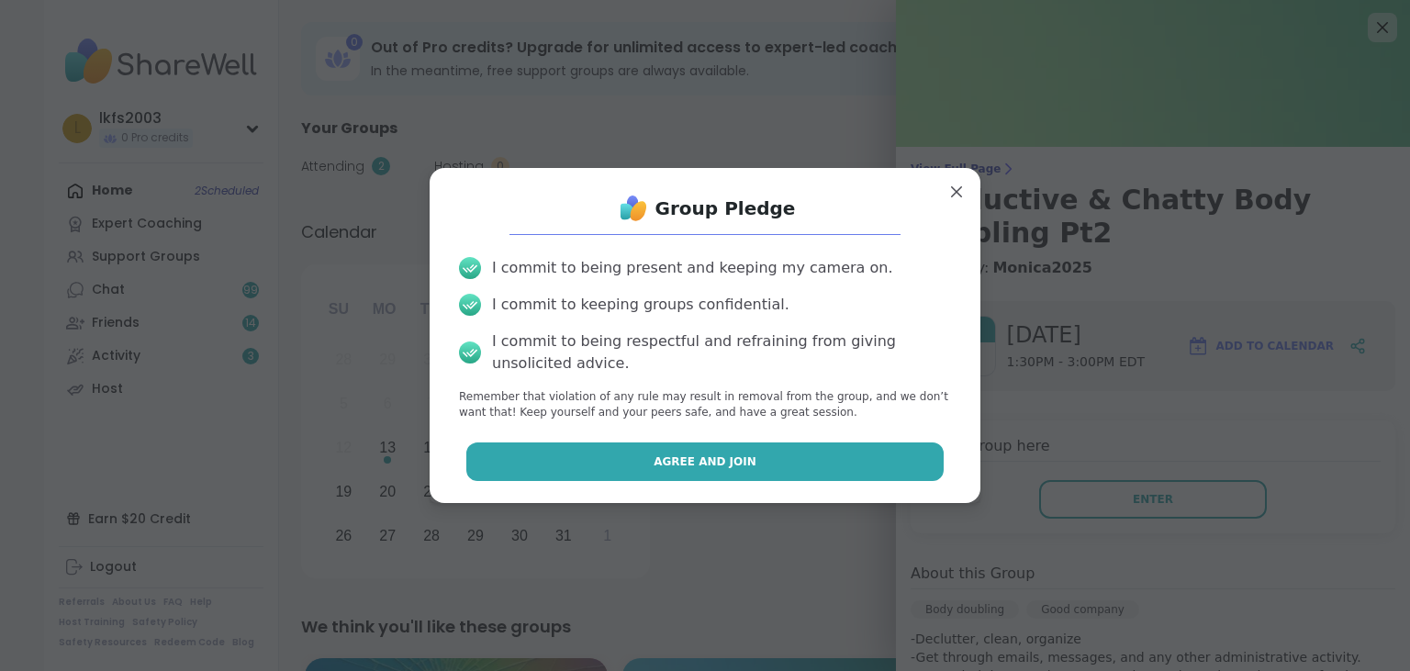
click at [906, 467] on button "Agree and Join" at bounding box center [705, 461] width 478 height 39
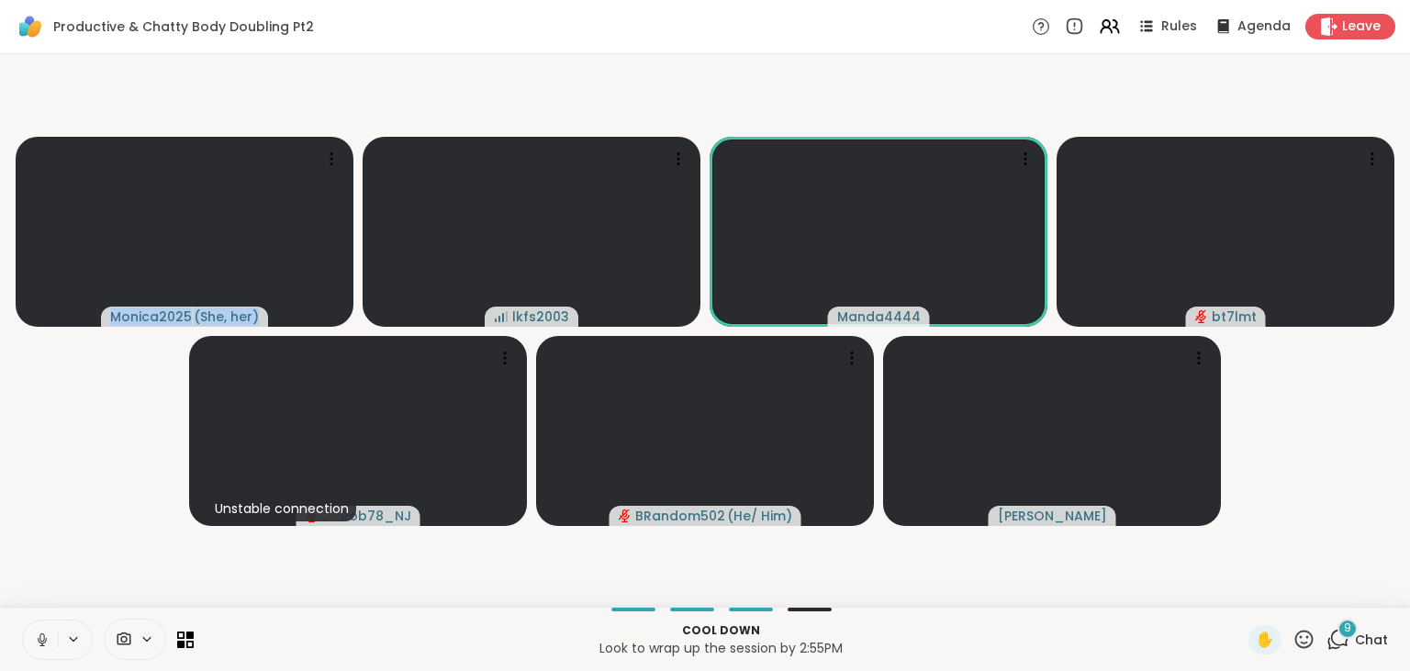
drag, startPoint x: 1272, startPoint y: 643, endPoint x: 1323, endPoint y: 466, distance: 184.4
click at [1323, 466] on div "Productive & Chatty Body Doubling Pt2 Rules Agenda Leave Monica2025 ( She, her …" at bounding box center [705, 335] width 1410 height 671
drag, startPoint x: 1323, startPoint y: 466, endPoint x: 1323, endPoint y: 422, distance: 44.1
click at [1323, 422] on video-player-container "Monica2025 ( She, her ) lkfs2003 Manda4444 bt7lmt Unstable connection Rob78_NJ …" at bounding box center [705, 330] width 1388 height 538
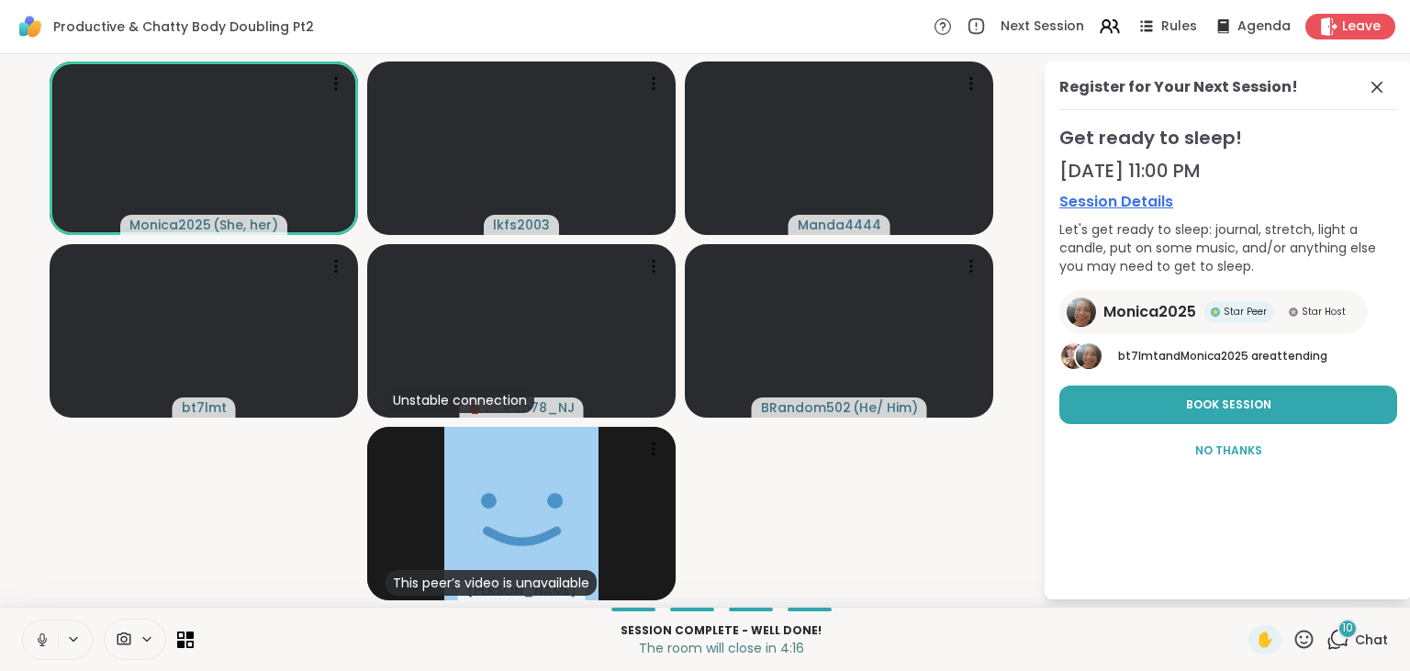
click at [42, 641] on icon at bounding box center [42, 639] width 17 height 17
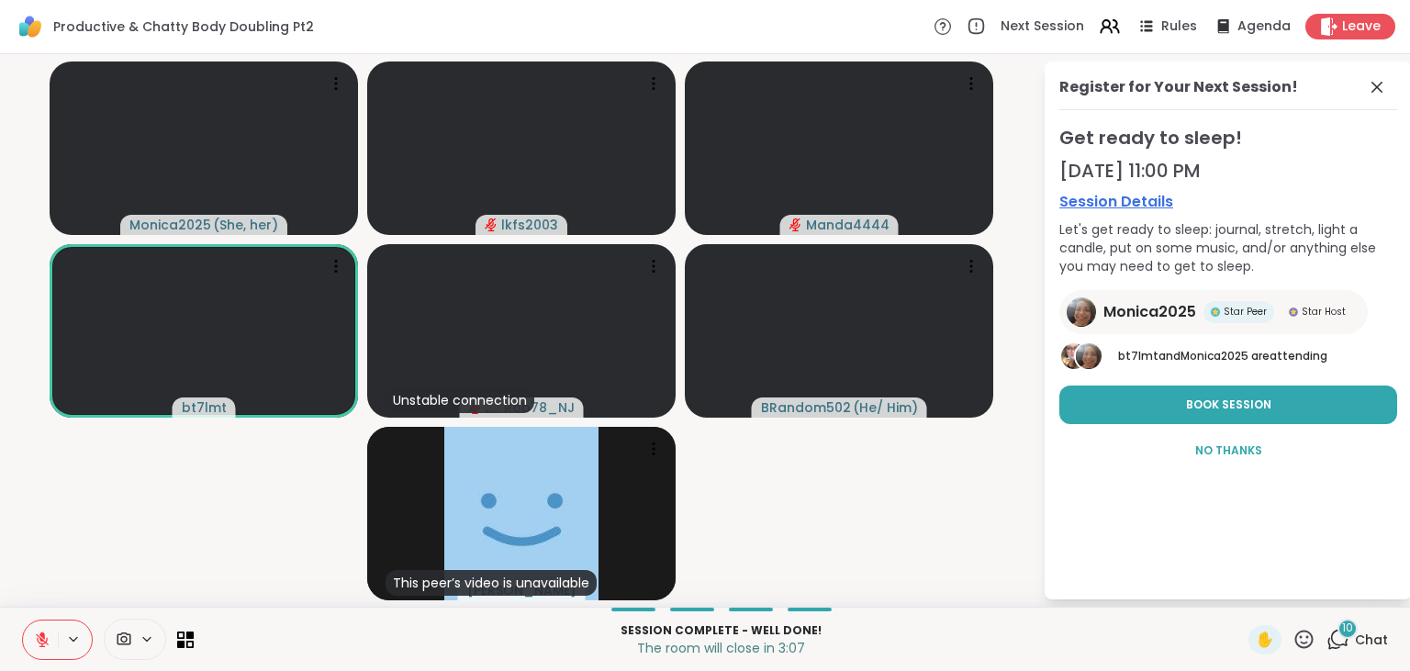
click at [1305, 639] on icon at bounding box center [1303, 639] width 23 height 23
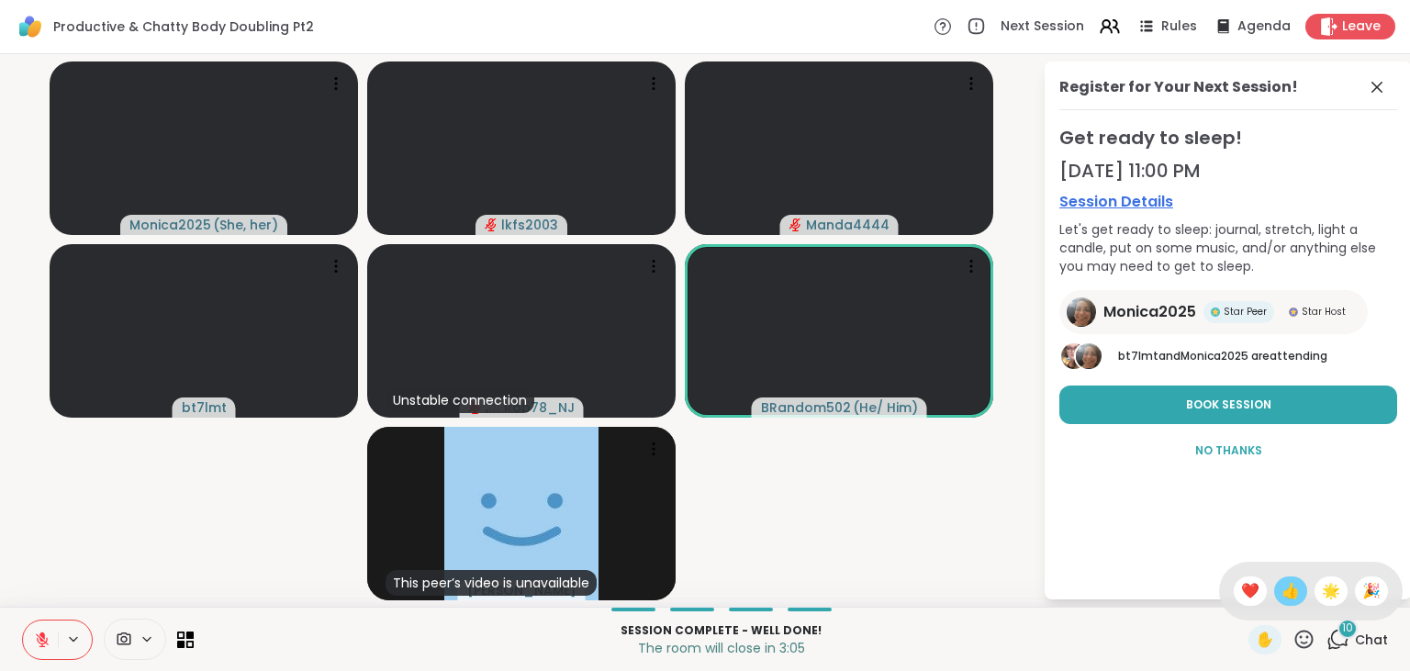
click at [1291, 580] on div "👍" at bounding box center [1290, 590] width 33 height 29
